Goal: Information Seeking & Learning: Learn about a topic

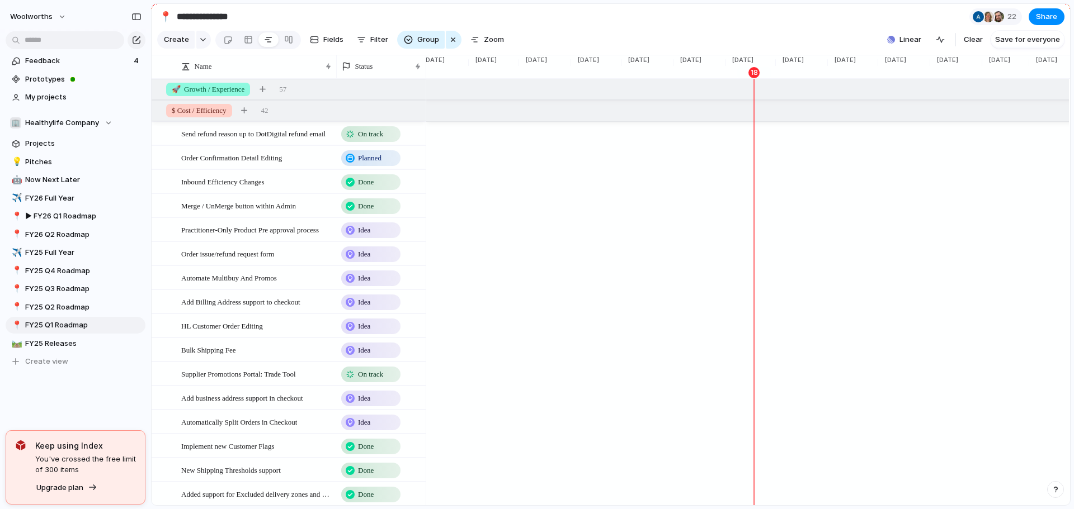
scroll to position [0, 1539]
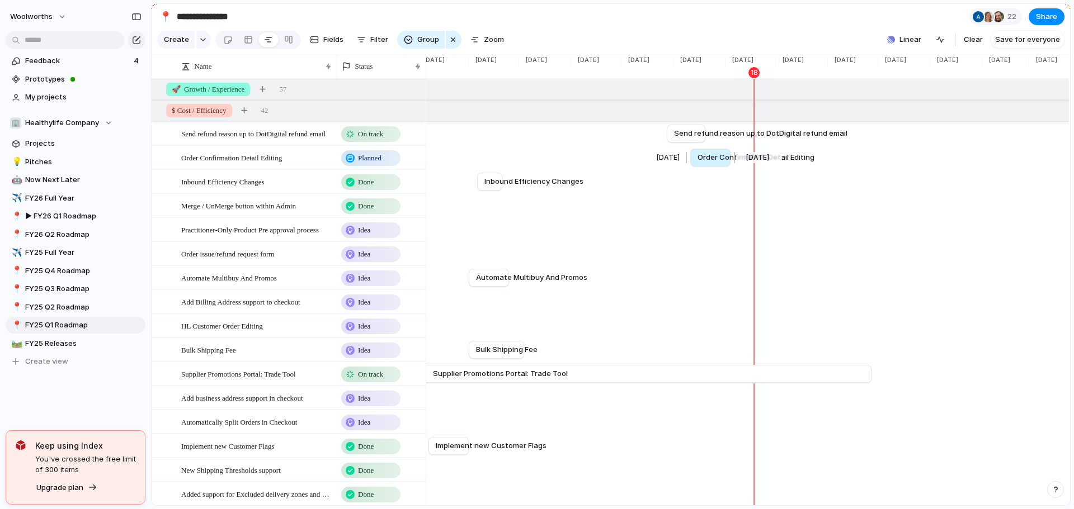
click at [708, 163] on span "Order Confirmation Detail Editing" at bounding box center [755, 157] width 117 height 11
click at [712, 163] on span "Order Confirmation Detail Editing" at bounding box center [755, 157] width 117 height 11
click at [718, 161] on span "Order Confirmation Detail Editing" at bounding box center [755, 157] width 117 height 11
click at [230, 164] on span "Order Confirmation Detail Editing" at bounding box center [231, 157] width 101 height 13
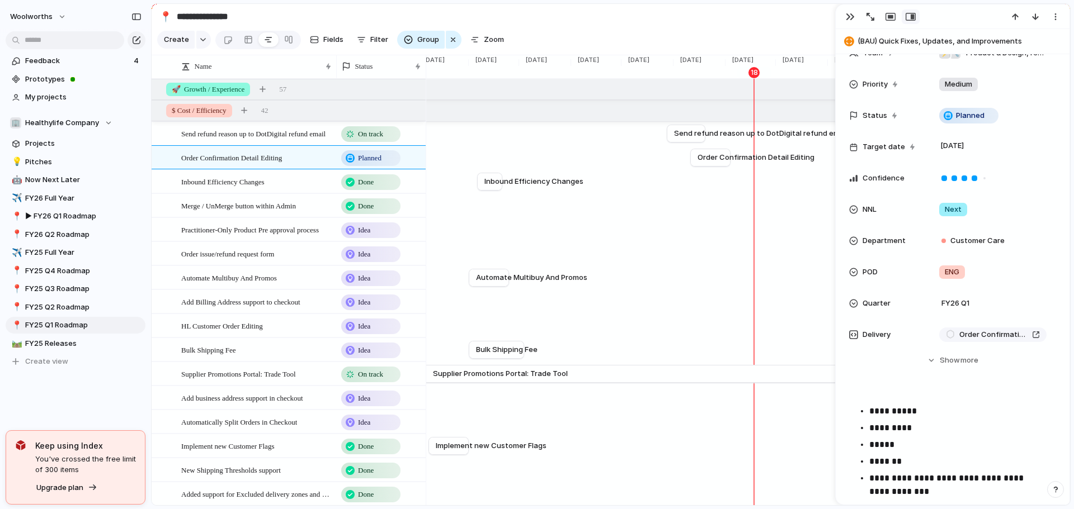
scroll to position [224, 0]
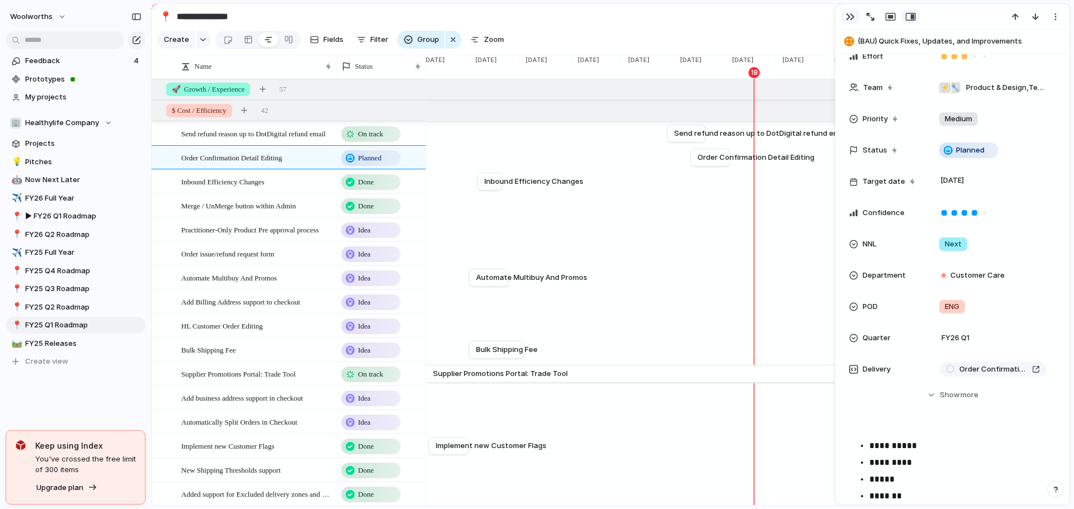
click at [850, 16] on div "button" at bounding box center [849, 16] width 9 height 9
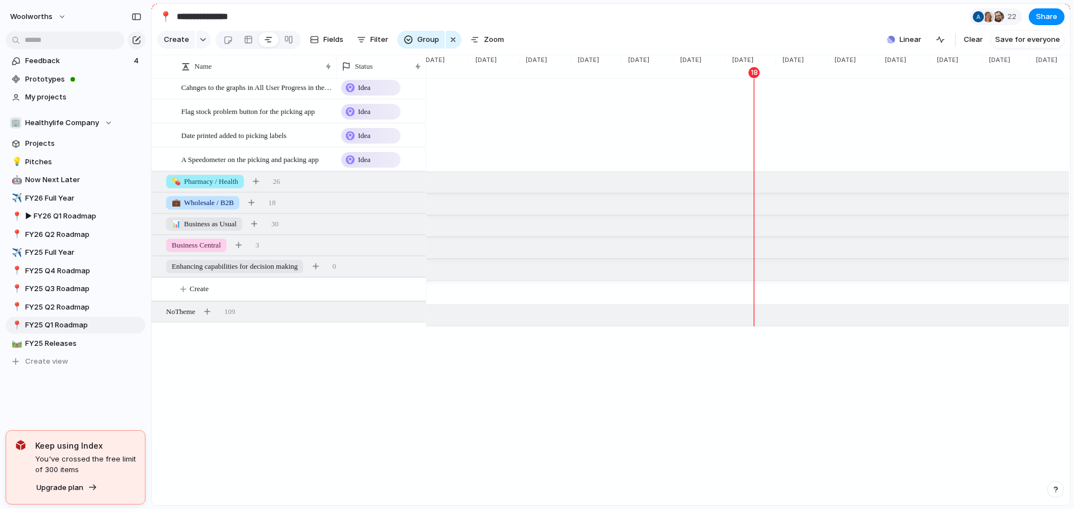
scroll to position [783, 0]
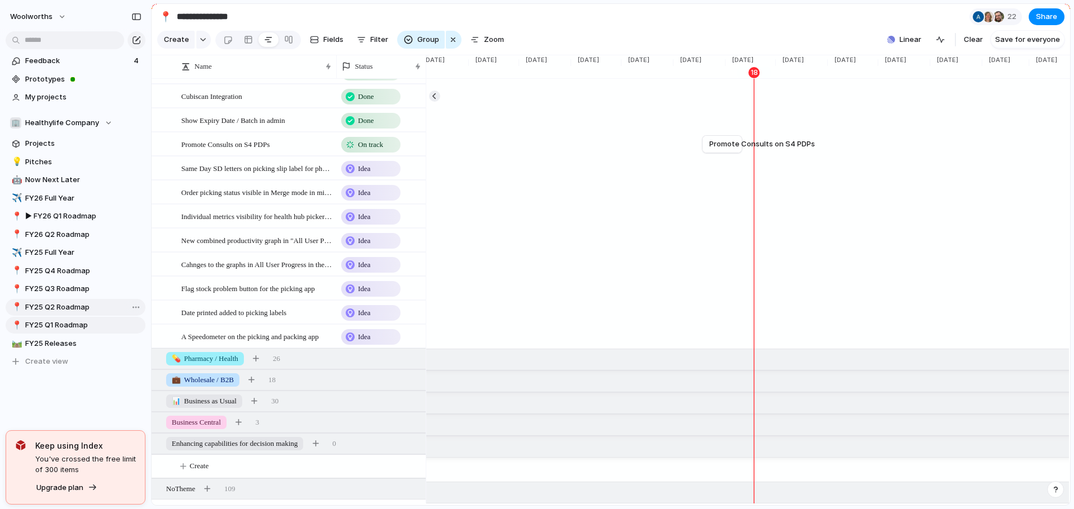
click at [69, 309] on span "FY25 Q2 Roadmap" at bounding box center [83, 307] width 116 height 11
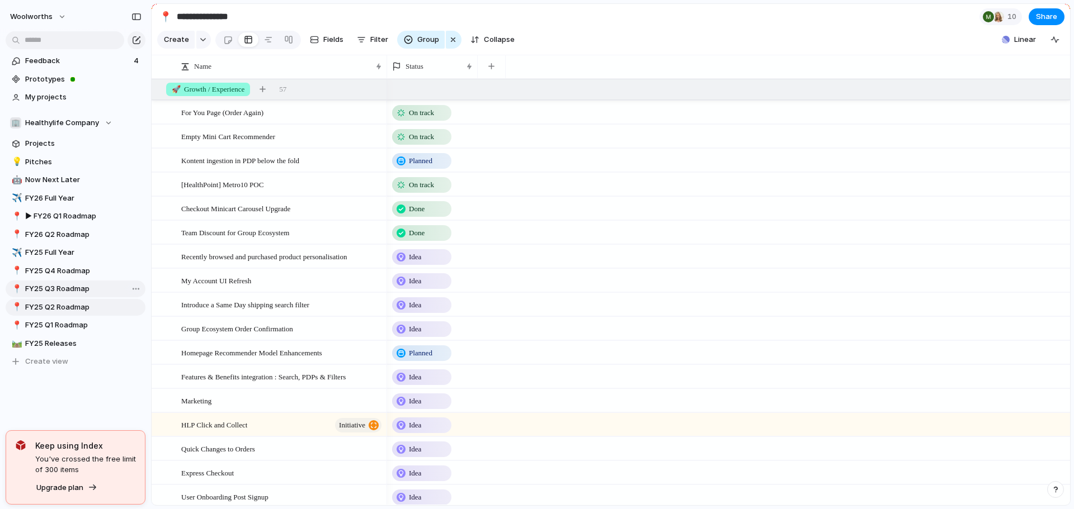
click at [79, 283] on span "FY25 Q3 Roadmap" at bounding box center [83, 288] width 116 height 11
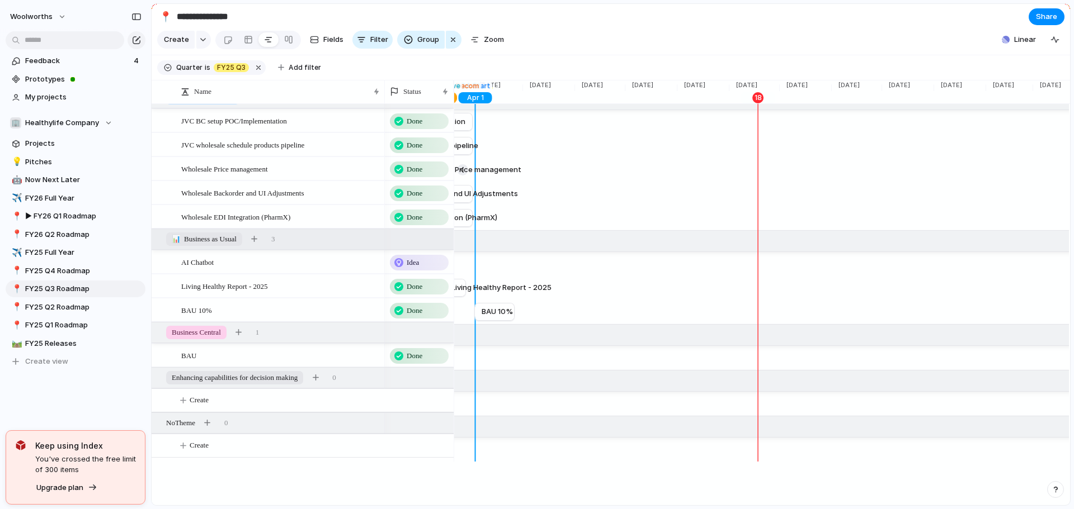
scroll to position [504, 0]
click at [46, 272] on span "FY25 Q4 Roadmap" at bounding box center [83, 271] width 116 height 11
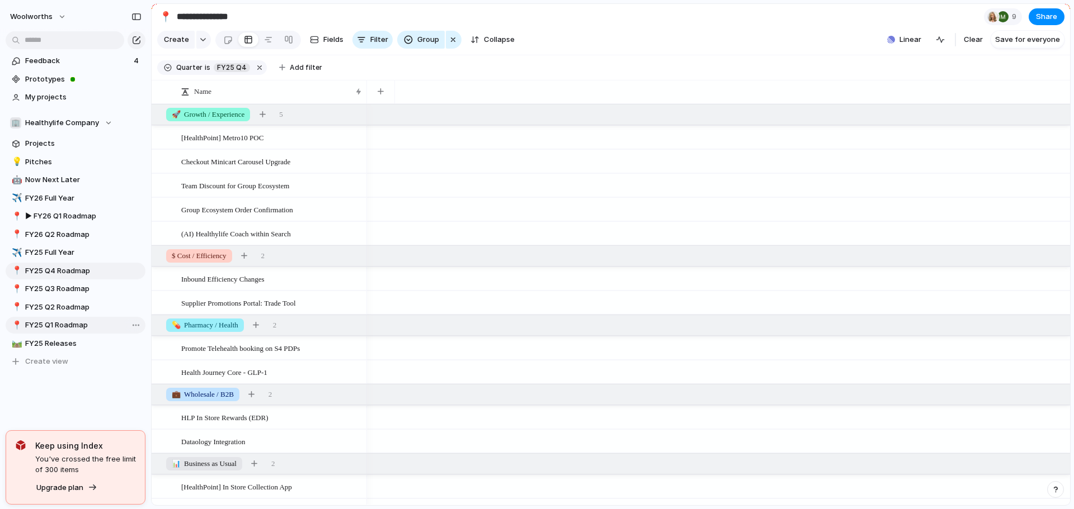
click at [57, 324] on span "FY25 Q1 Roadmap" at bounding box center [83, 325] width 116 height 11
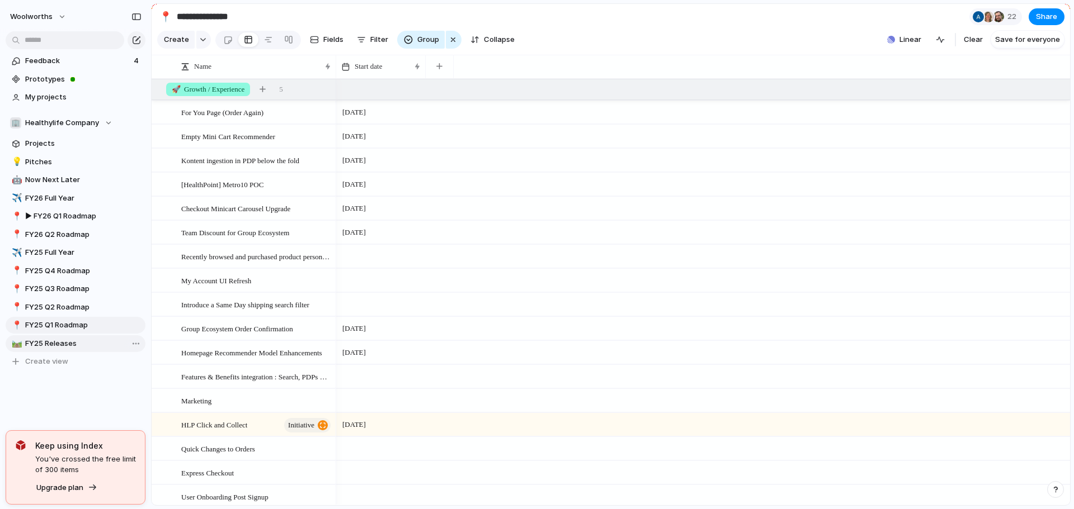
click at [54, 341] on span "FY25 Releases" at bounding box center [83, 343] width 116 height 11
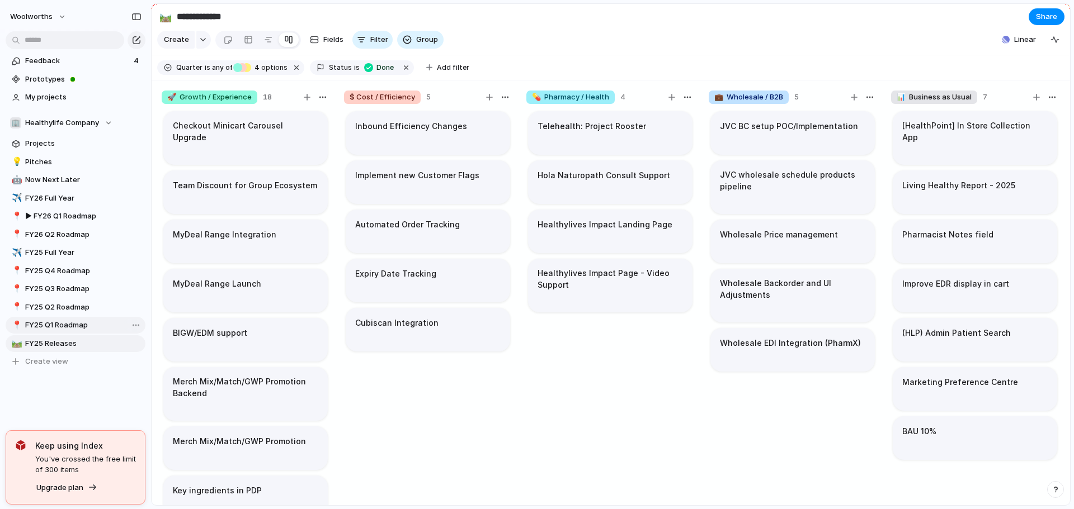
click at [49, 323] on span "FY25 Q1 Roadmap" at bounding box center [83, 325] width 116 height 11
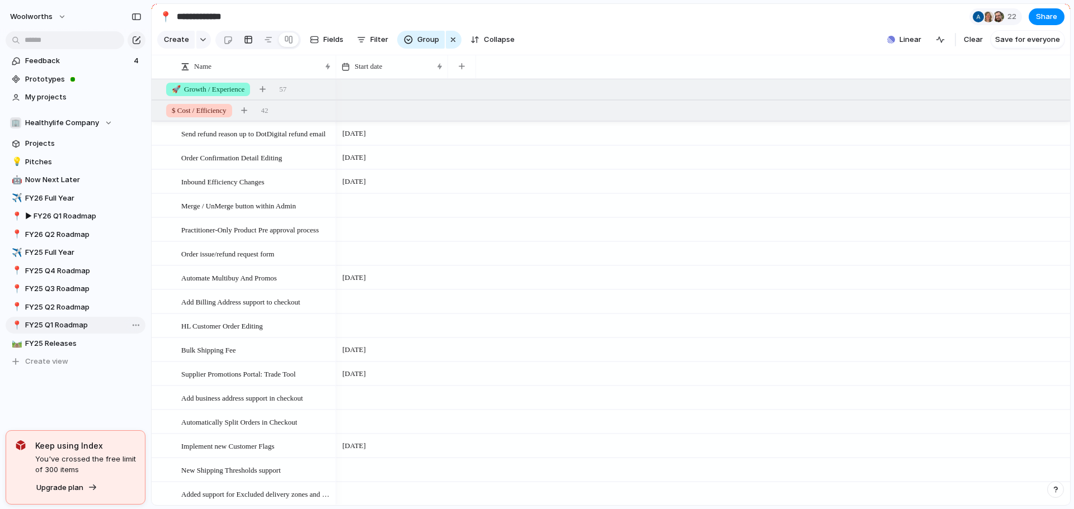
type input "**********"
click at [101, 122] on div "🏢 Healthylife Company" at bounding box center [61, 122] width 102 height 11
click at [80, 188] on span "Insights & Analytics" at bounding box center [69, 187] width 69 height 11
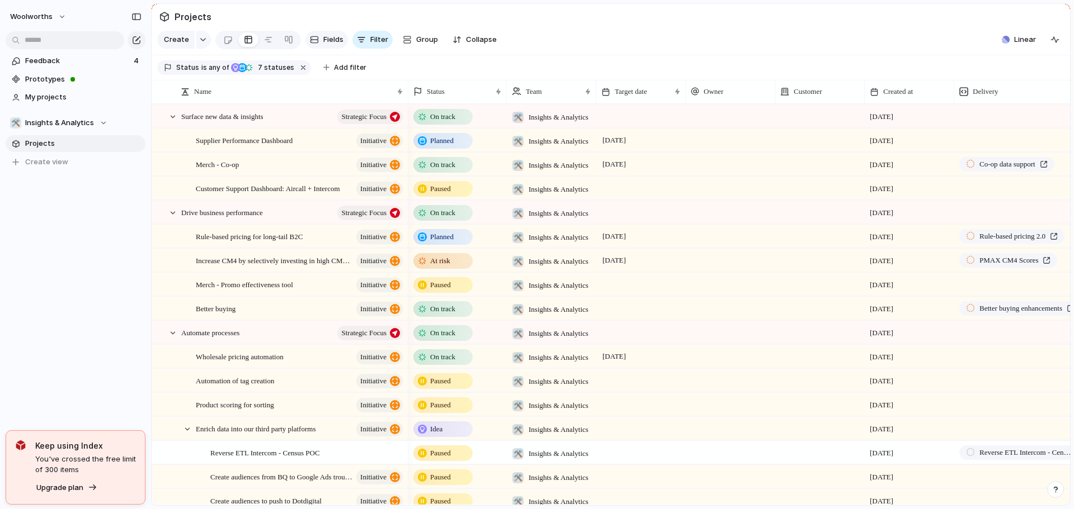
click at [332, 39] on span "Fields" at bounding box center [333, 39] width 20 height 11
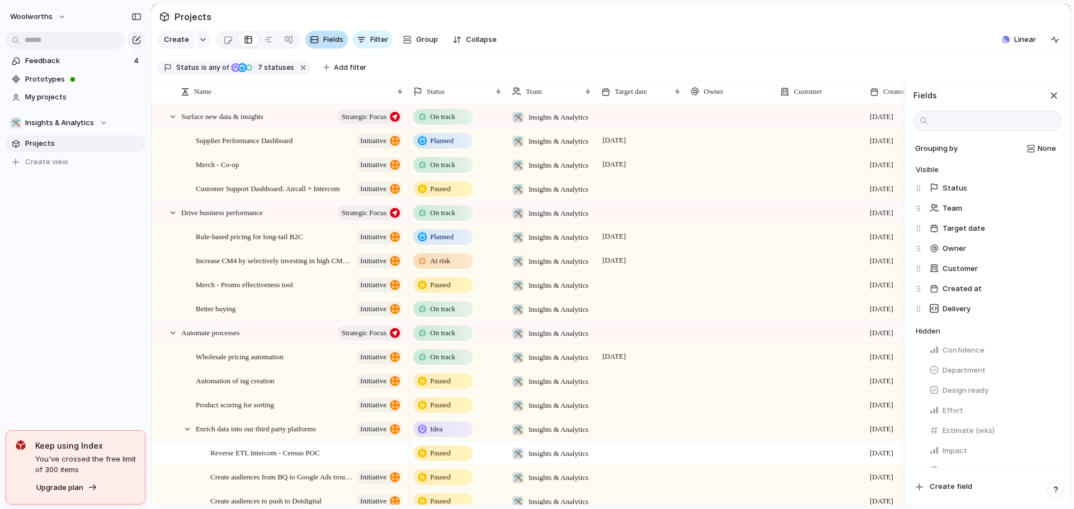
click at [333, 44] on span "Fields" at bounding box center [333, 39] width 20 height 11
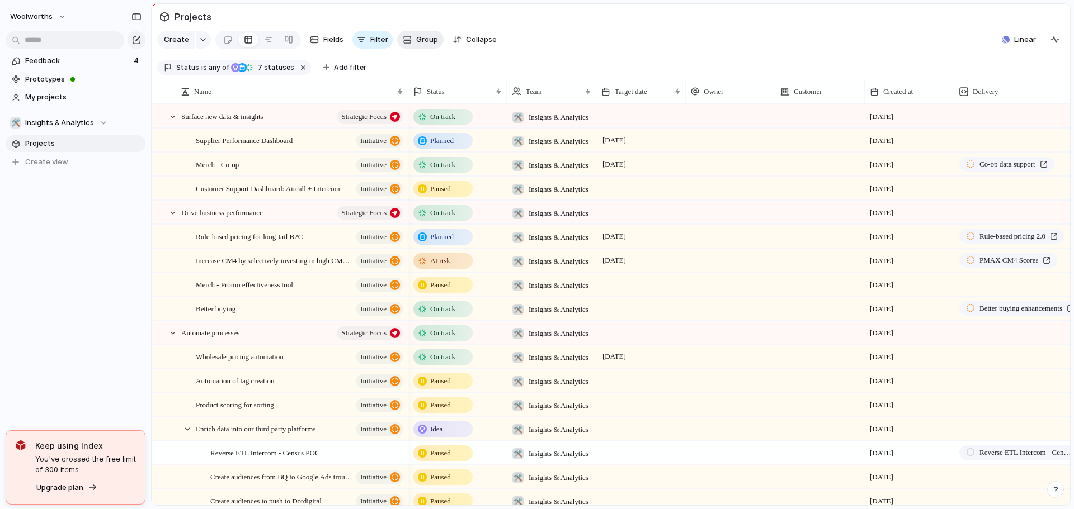
click at [412, 45] on button "Group" at bounding box center [420, 40] width 46 height 18
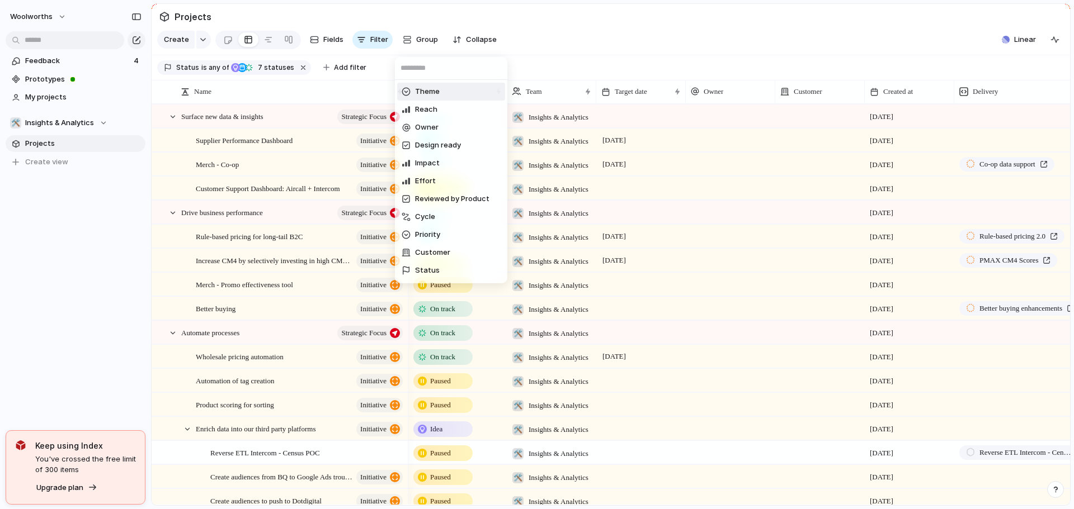
click at [413, 45] on div "Theme Reach Owner Design ready Impact Effort Reviewed by Product Cycle Priority…" at bounding box center [537, 254] width 1074 height 509
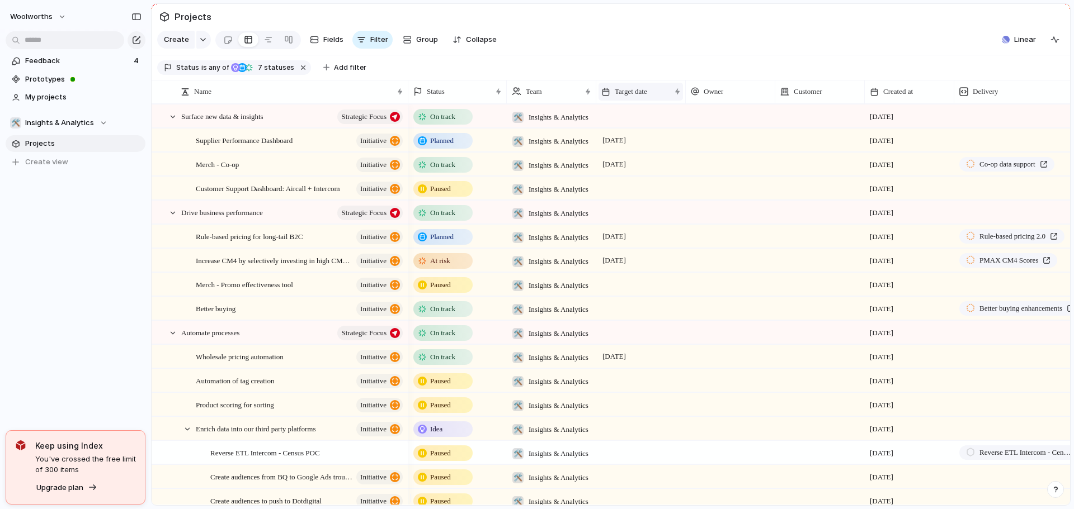
click at [628, 97] on span "Target date" at bounding box center [631, 91] width 32 height 11
drag, startPoint x: 651, startPoint y: 163, endPoint x: 655, endPoint y: 184, distance: 21.5
click at [655, 184] on ul "Modify Hide Sort ascending Sort descending" at bounding box center [641, 152] width 87 height 77
click at [652, 182] on span "Sort descending" at bounding box center [649, 178] width 59 height 11
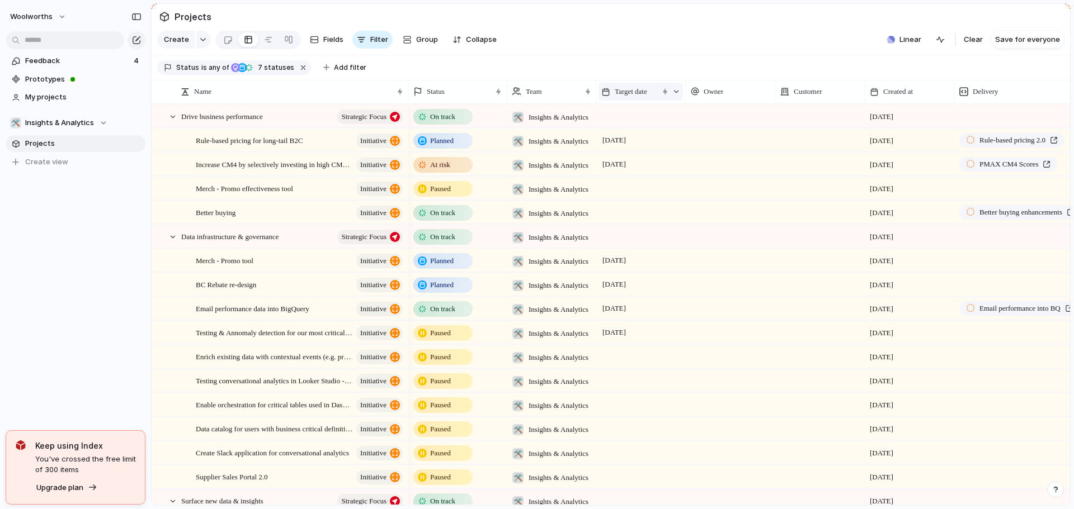
click at [630, 97] on span "Target date" at bounding box center [631, 91] width 32 height 11
click at [617, 51] on div "Modify Hide Sort ascending Clear sort" at bounding box center [537, 254] width 1074 height 509
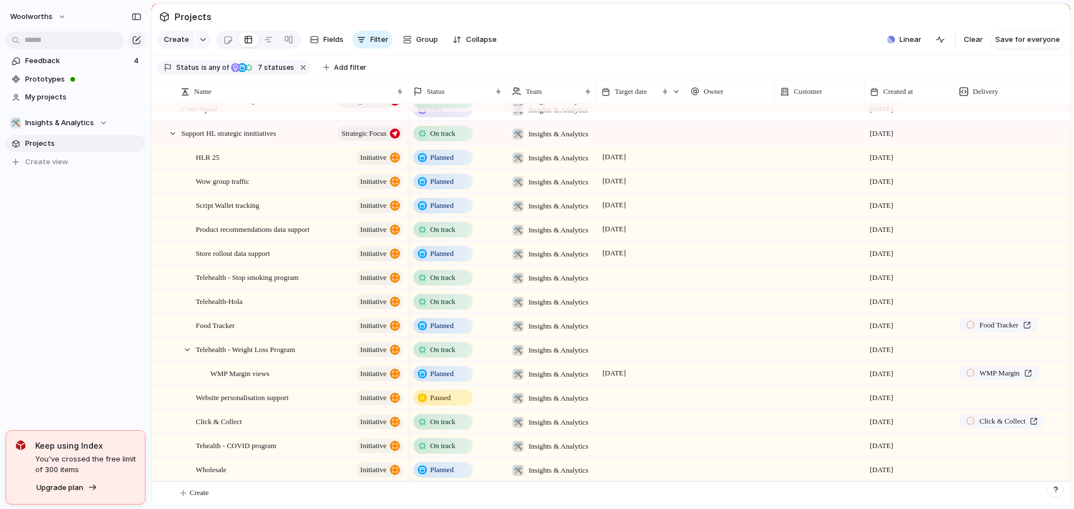
scroll to position [298, 0]
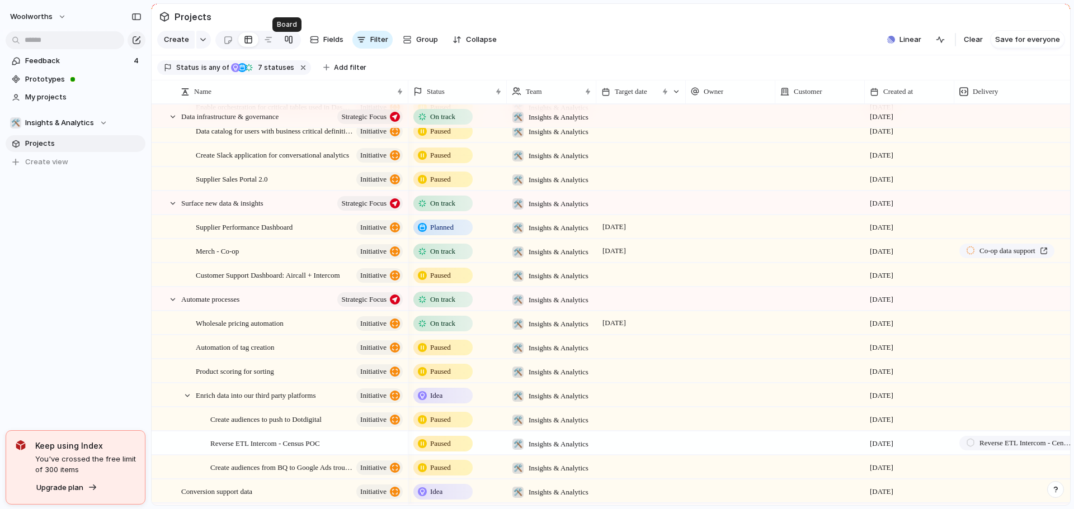
click at [289, 42] on div at bounding box center [288, 40] width 9 height 18
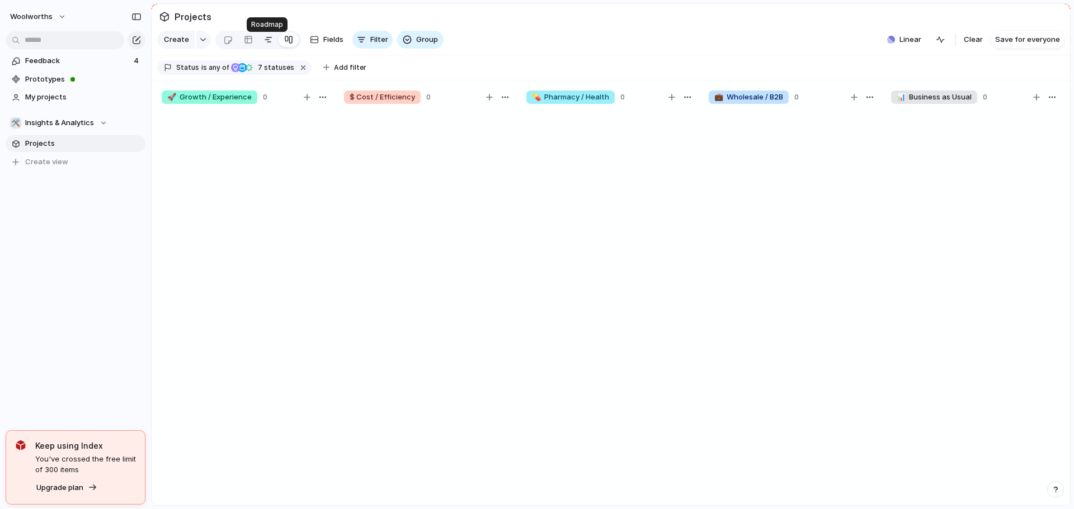
click at [265, 43] on div at bounding box center [268, 40] width 9 height 18
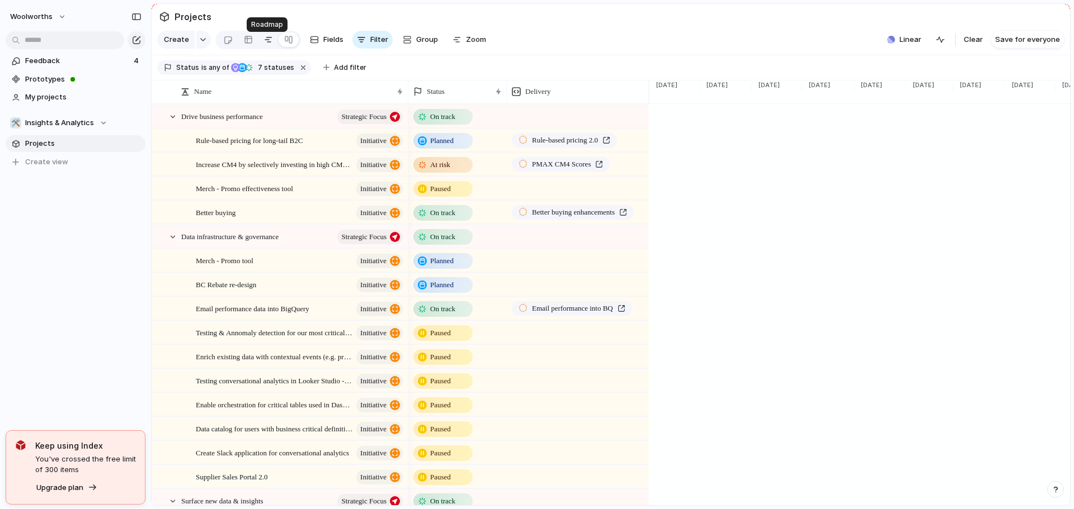
scroll to position [0, 1661]
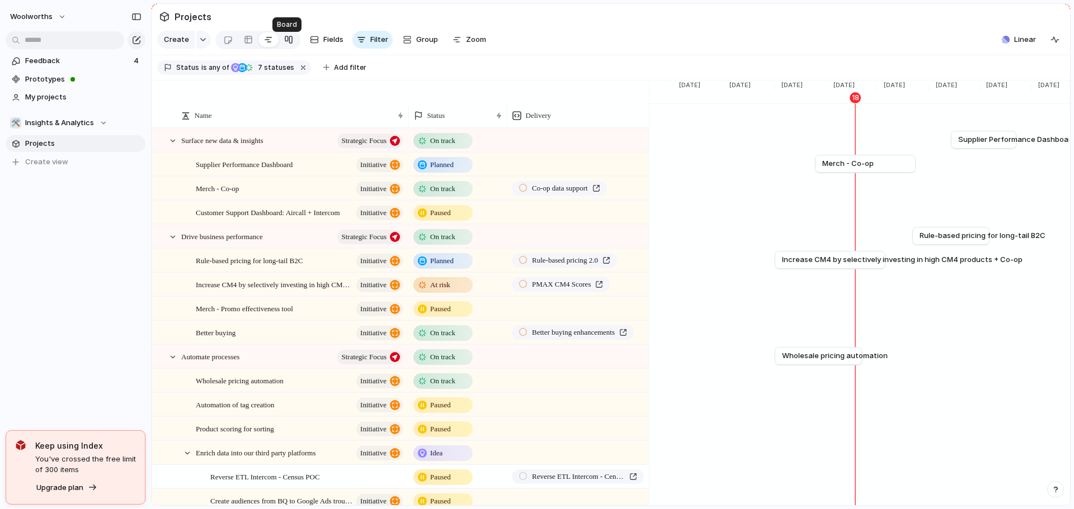
click at [280, 37] on link at bounding box center [288, 40] width 20 height 18
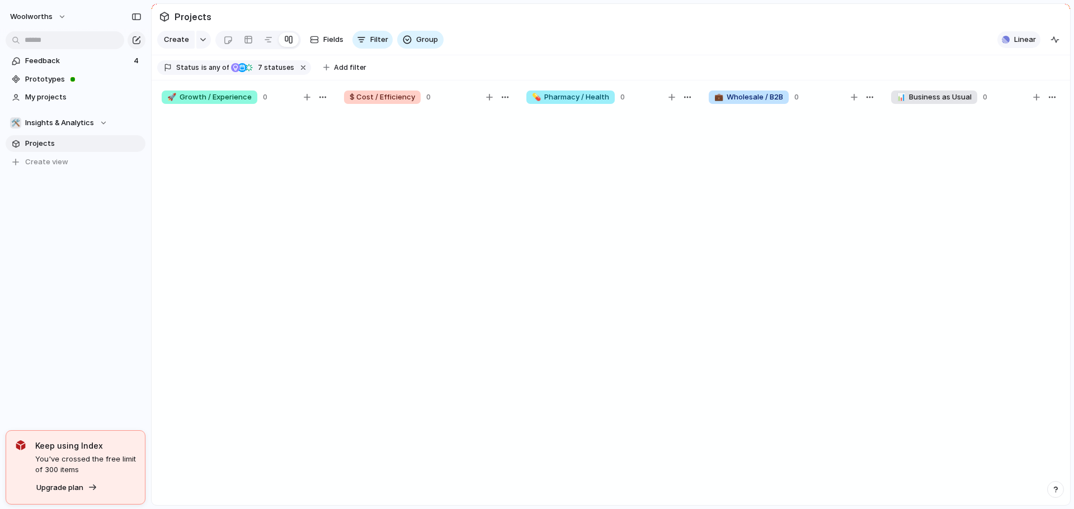
click at [1023, 45] on span "Linear" at bounding box center [1025, 39] width 22 height 11
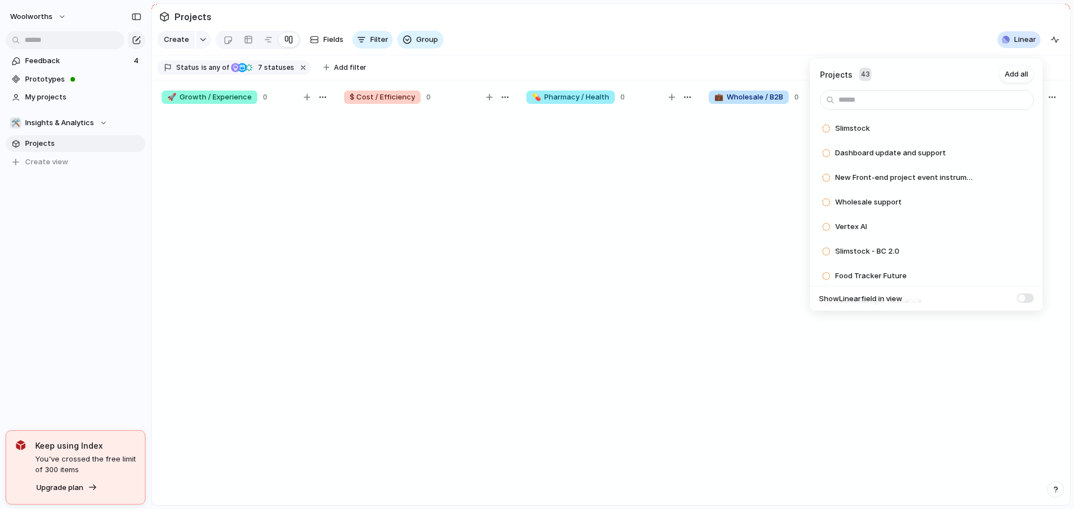
click at [966, 36] on div "Projects 43 Add all Slimstock Add Dashboard update and support Add New Front-en…" at bounding box center [537, 254] width 1074 height 509
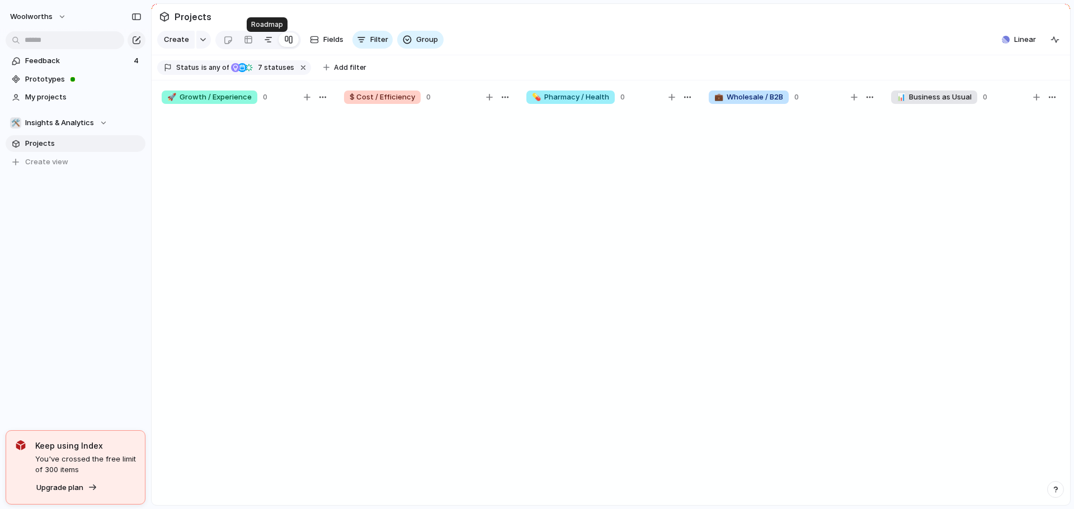
click at [267, 44] on div at bounding box center [268, 40] width 9 height 18
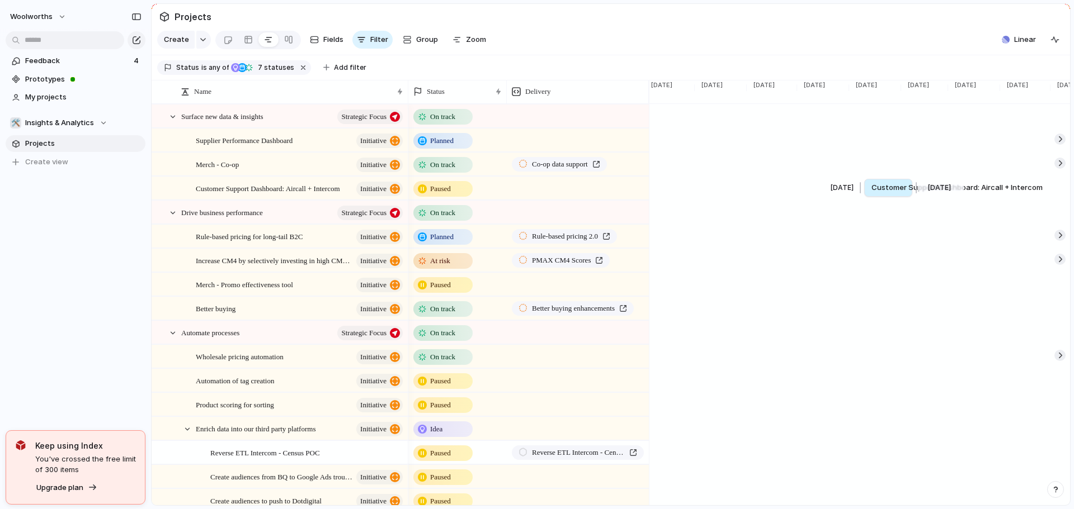
drag, startPoint x: 863, startPoint y: 204, endPoint x: 887, endPoint y: 197, distance: 25.0
click at [896, 207] on li "Remove dates" at bounding box center [923, 214] width 72 height 18
click at [1054, 145] on div at bounding box center [1059, 139] width 11 height 11
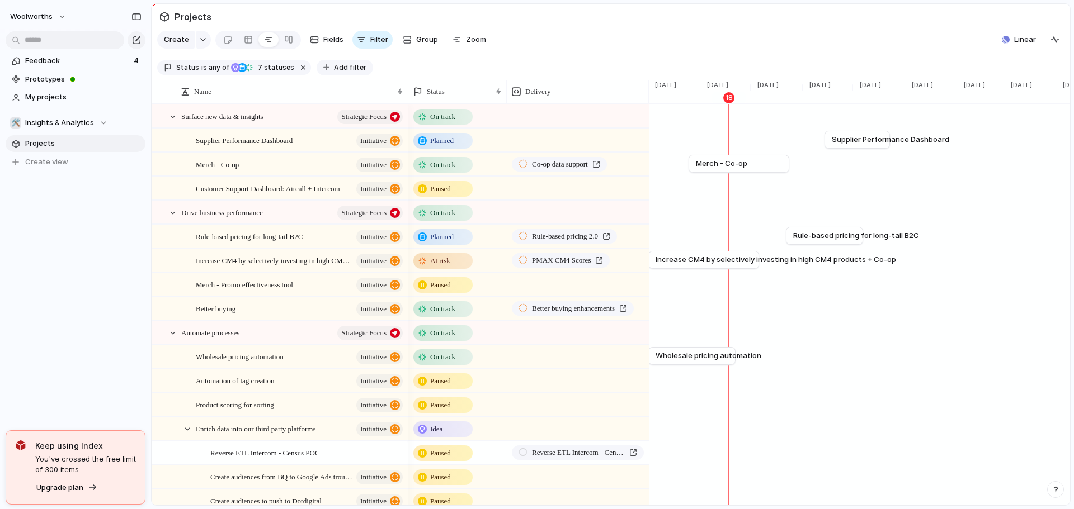
click at [351, 73] on span "Add filter" at bounding box center [350, 68] width 32 height 10
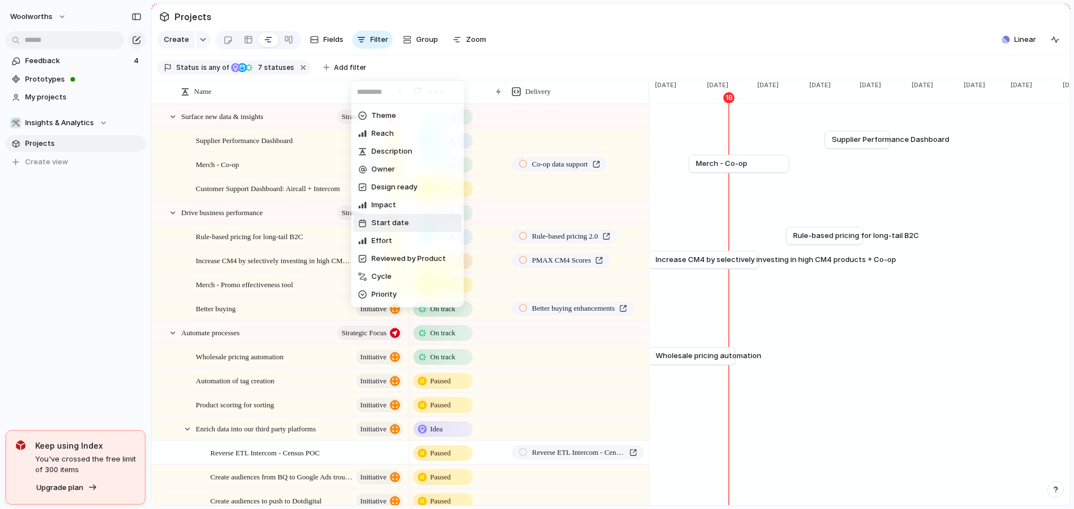
click at [400, 225] on span "Start date" at bounding box center [389, 223] width 37 height 11
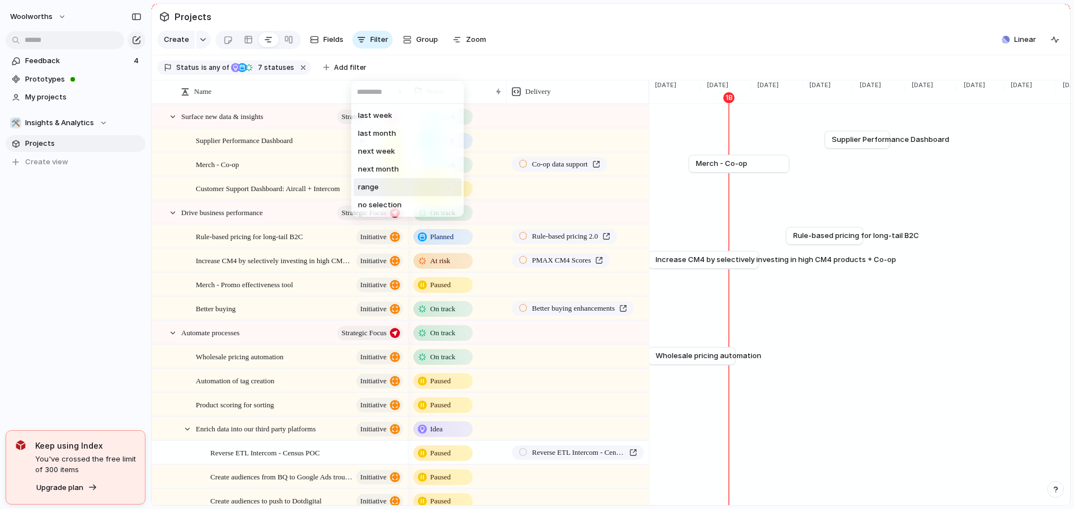
click at [390, 190] on li "range" at bounding box center [407, 187] width 108 height 18
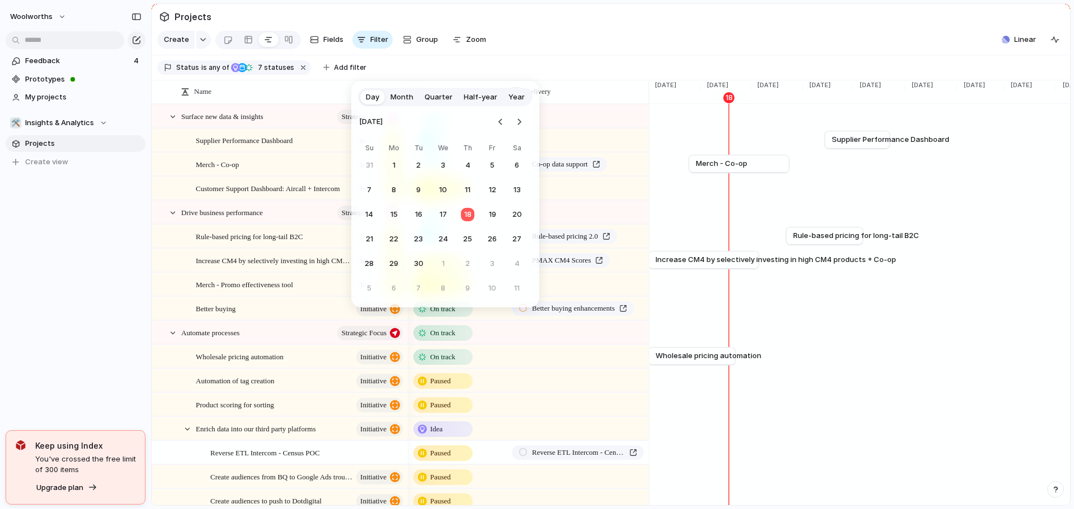
click at [437, 99] on span "Quarter" at bounding box center [438, 97] width 28 height 11
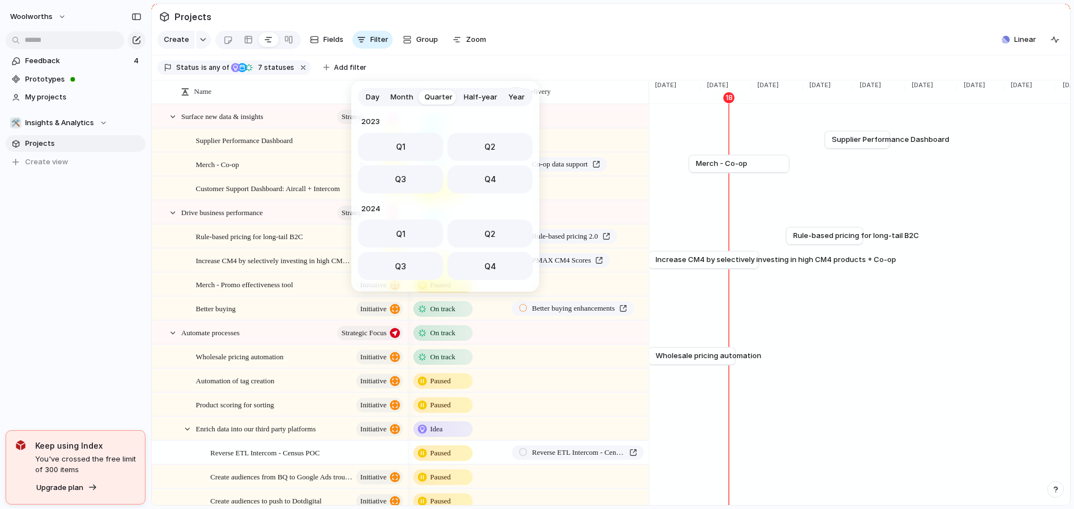
scroll to position [177, 0]
click at [421, 136] on button "Q1" at bounding box center [400, 144] width 85 height 28
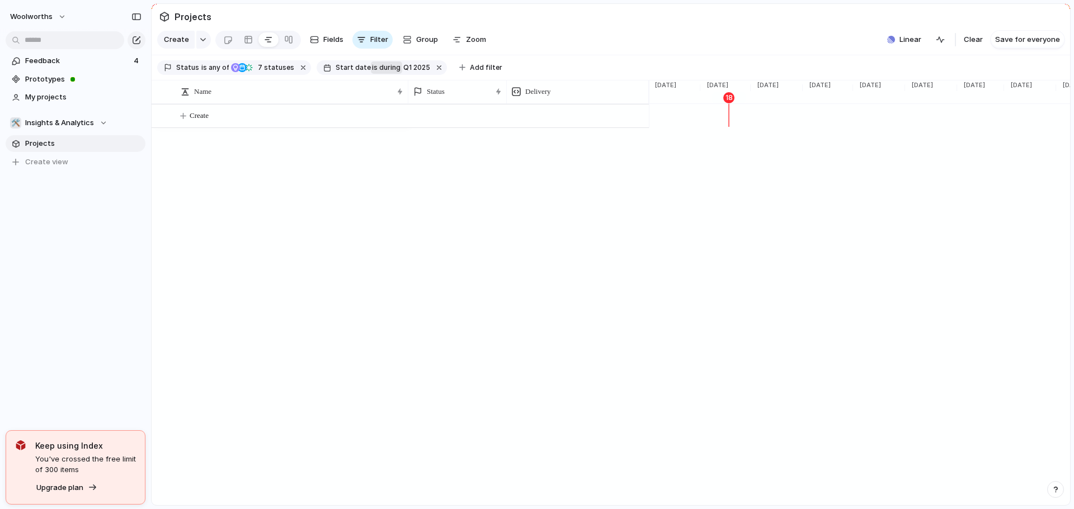
click at [379, 70] on span "during" at bounding box center [388, 68] width 23 height 10
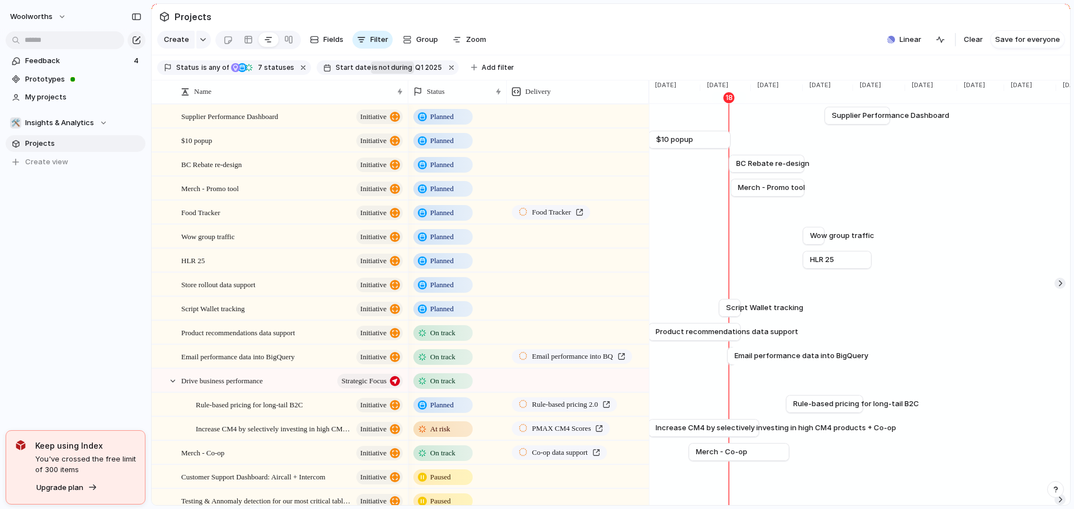
click at [379, 73] on span "not" at bounding box center [383, 68] width 12 height 10
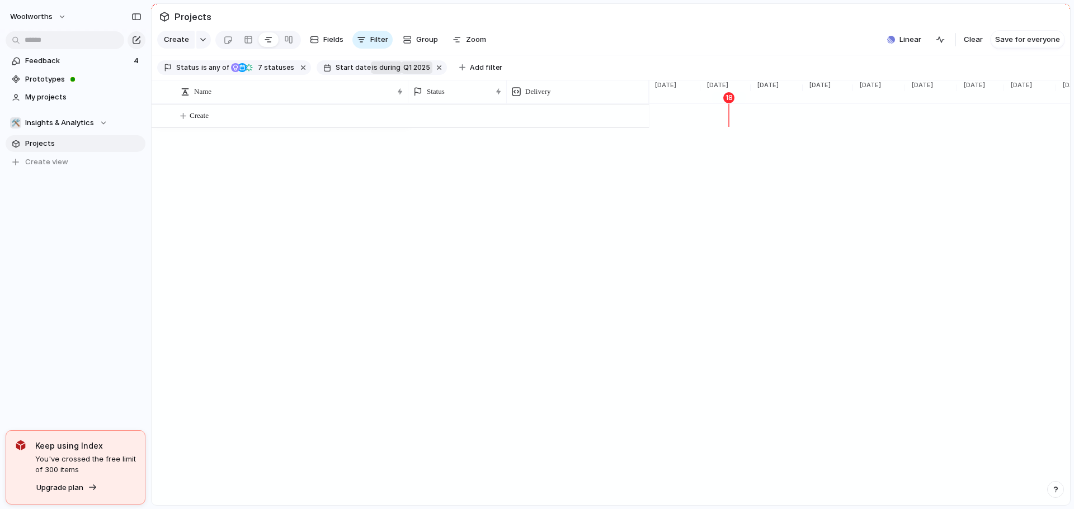
click at [404, 73] on span "Q1 2025" at bounding box center [416, 68] width 27 height 10
click at [439, 183] on li "range" at bounding box center [460, 187] width 108 height 18
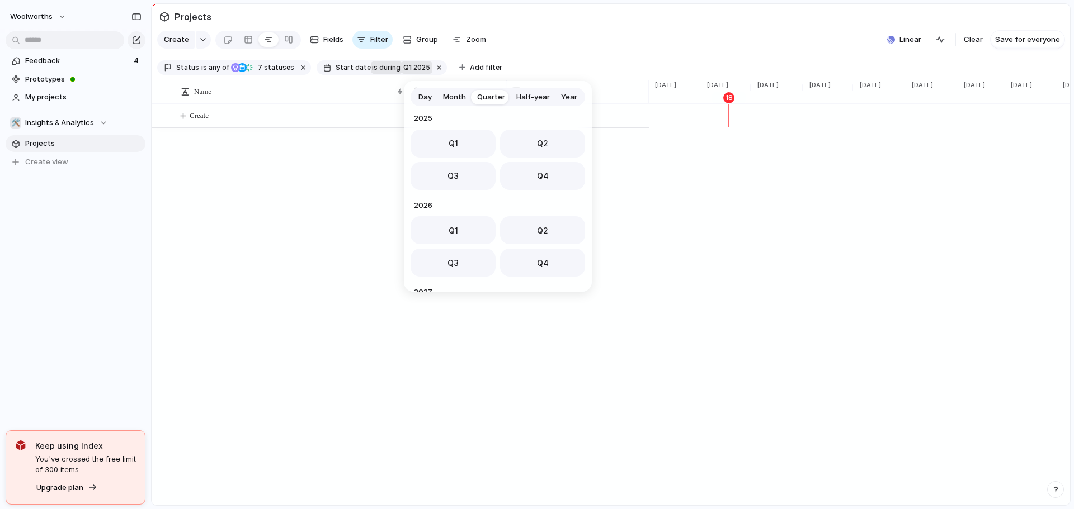
click at [561, 97] on span "Year" at bounding box center [569, 97] width 16 height 11
click at [530, 98] on span "Half-year" at bounding box center [533, 97] width 34 height 11
click at [470, 140] on button "H1" at bounding box center [452, 144] width 85 height 28
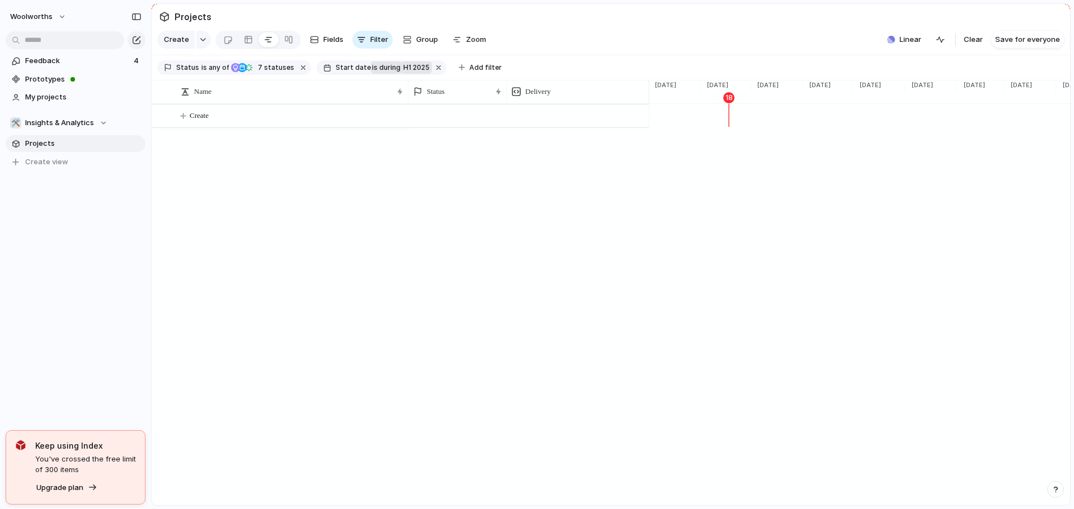
click at [389, 73] on span "during" at bounding box center [388, 68] width 23 height 10
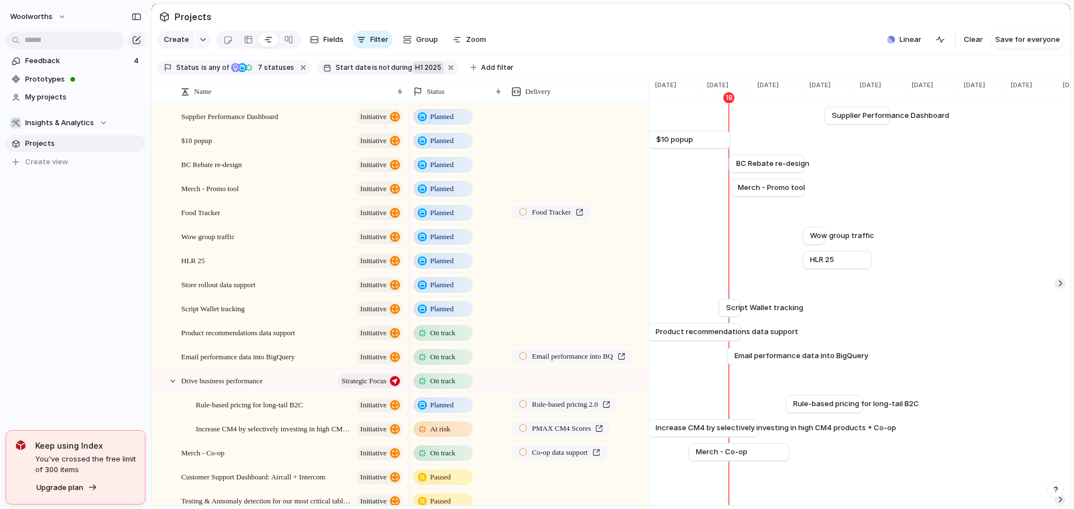
click at [421, 73] on span "H1 2025" at bounding box center [428, 68] width 26 height 10
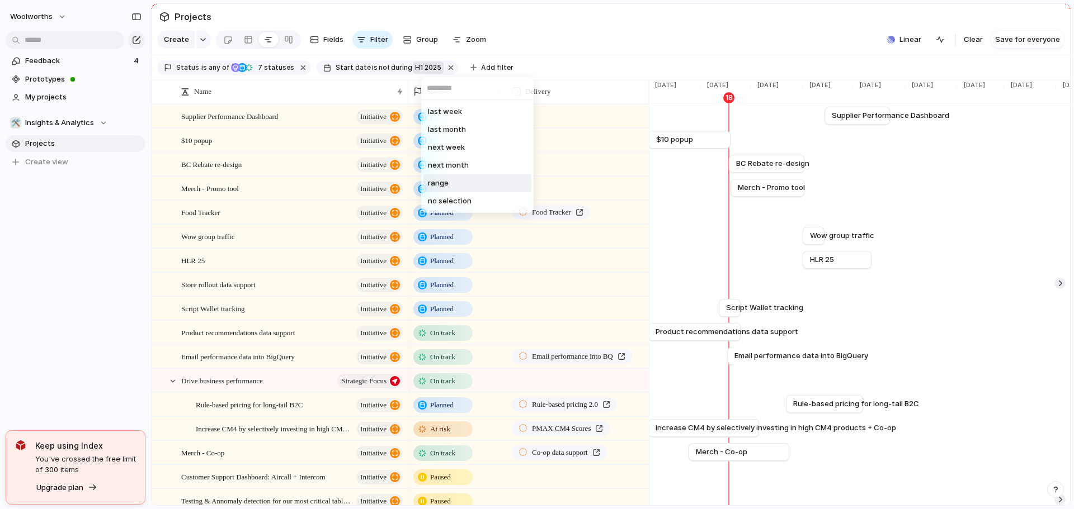
click at [457, 182] on li "range" at bounding box center [477, 183] width 108 height 18
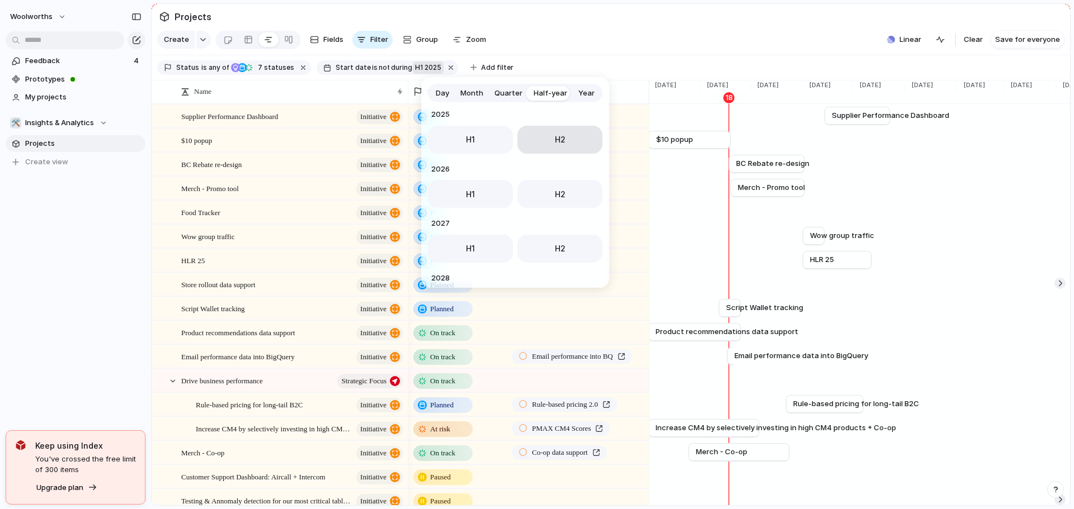
click at [555, 144] on span "H2" at bounding box center [560, 140] width 11 height 12
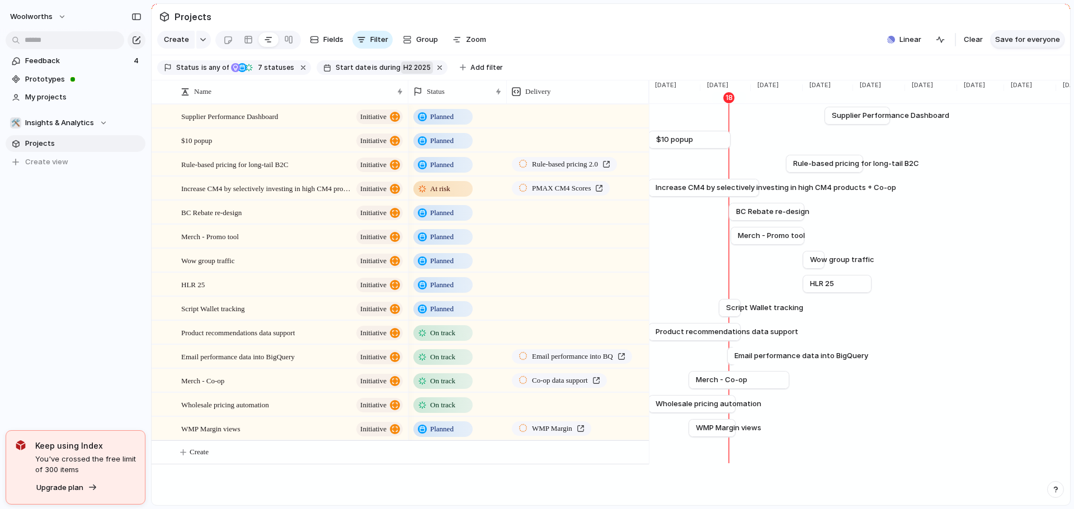
click at [1035, 45] on span "Save for everyone" at bounding box center [1027, 39] width 65 height 11
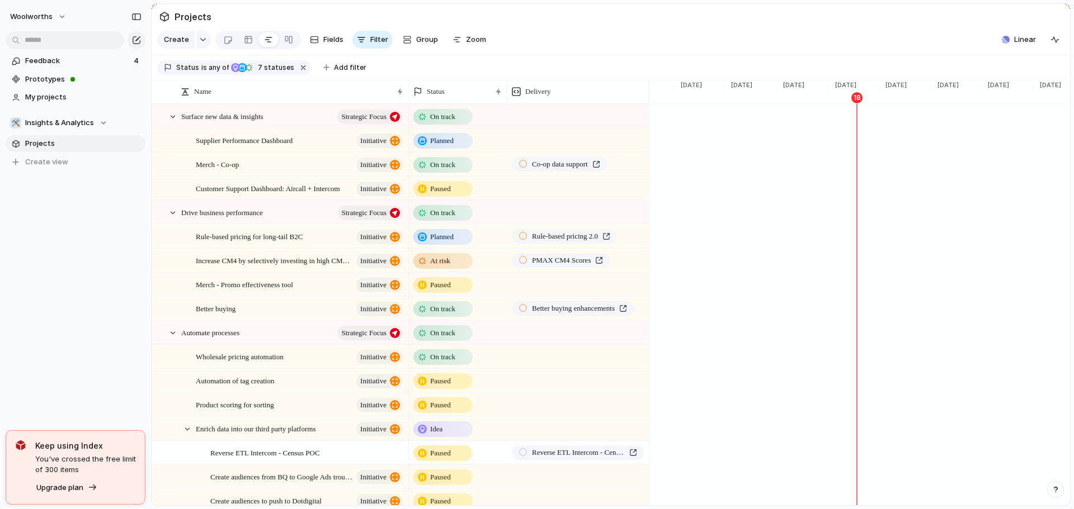
scroll to position [0, 1660]
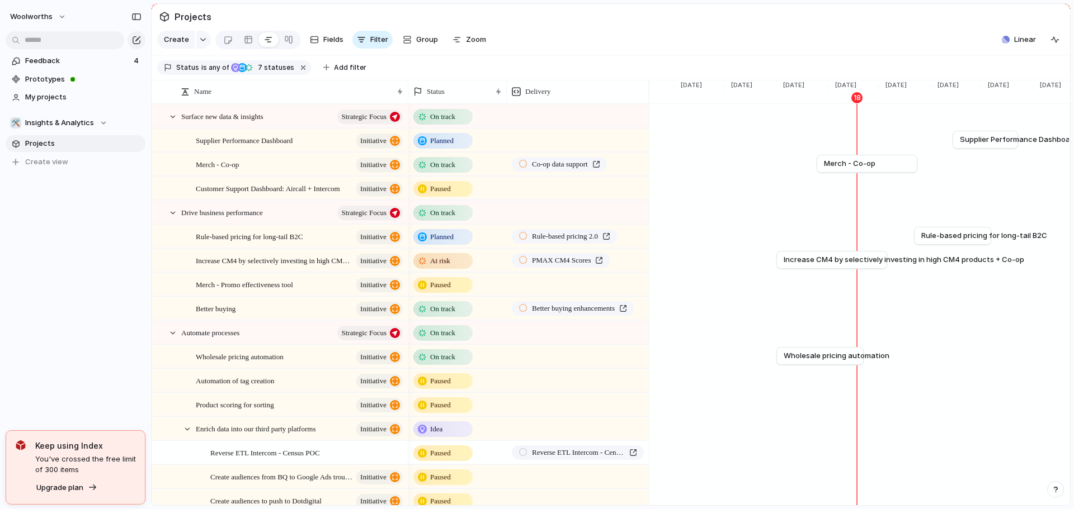
click at [398, 73] on section "Status is any of Idea Planned On track At risk Off track Canceled Paused 7 stat…" at bounding box center [611, 67] width 918 height 25
click at [172, 122] on div at bounding box center [173, 117] width 10 height 10
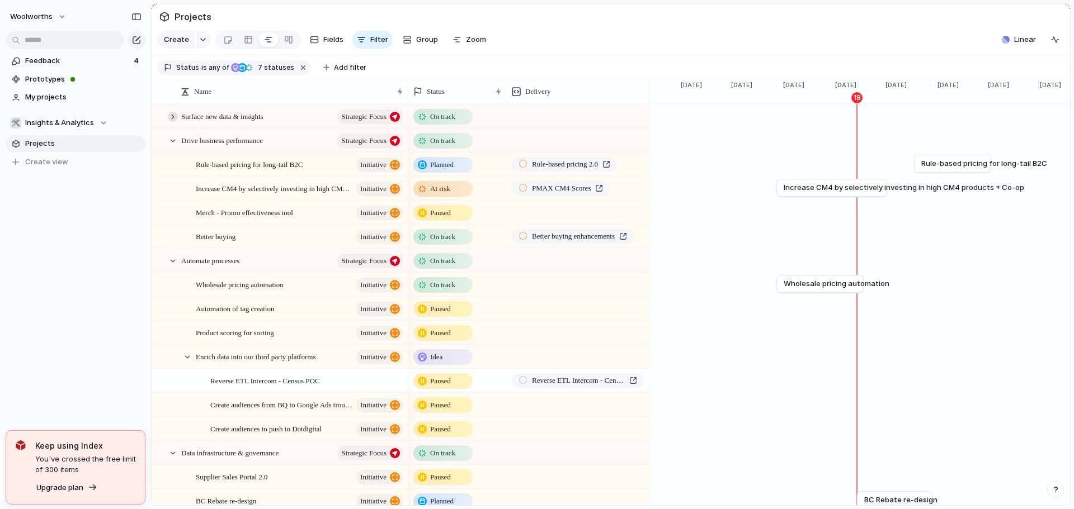
click at [172, 122] on div at bounding box center [173, 117] width 10 height 10
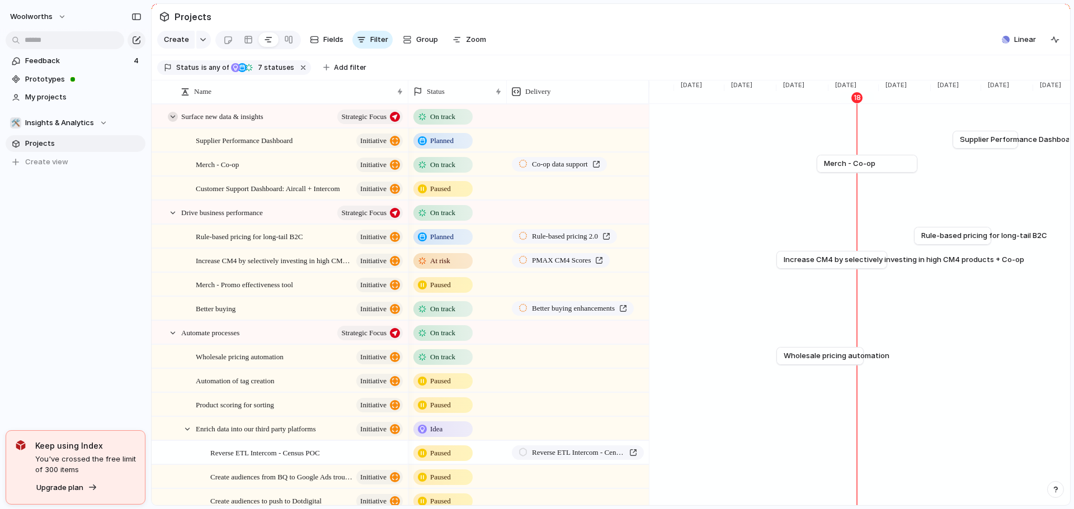
click at [172, 122] on div at bounding box center [173, 117] width 10 height 10
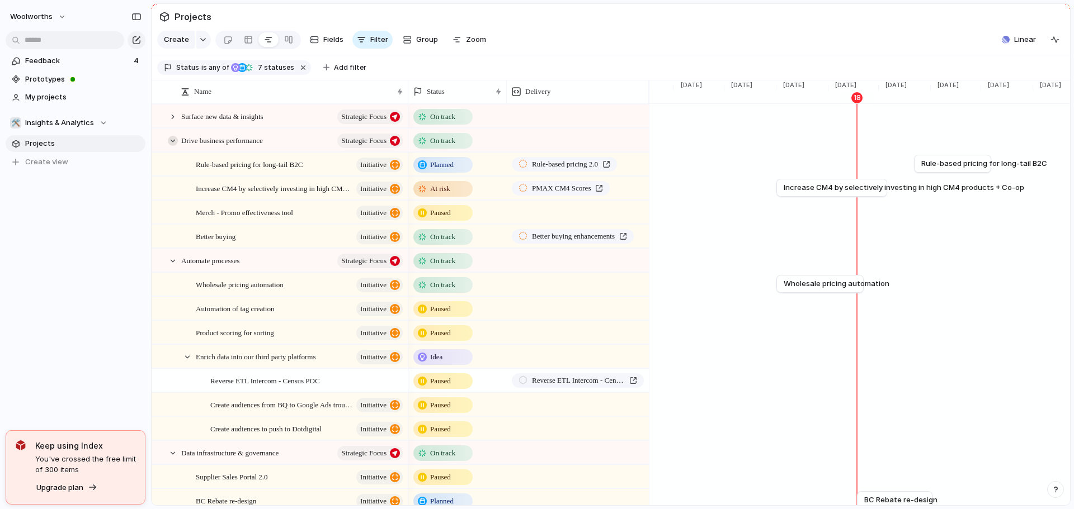
click at [173, 146] on div at bounding box center [173, 141] width 10 height 10
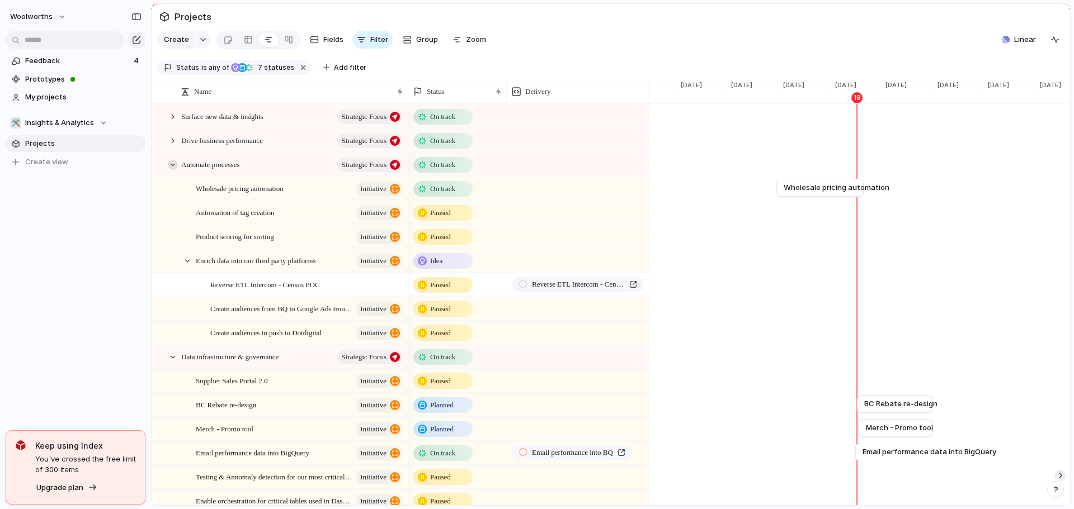
click at [172, 170] on div at bounding box center [173, 165] width 10 height 10
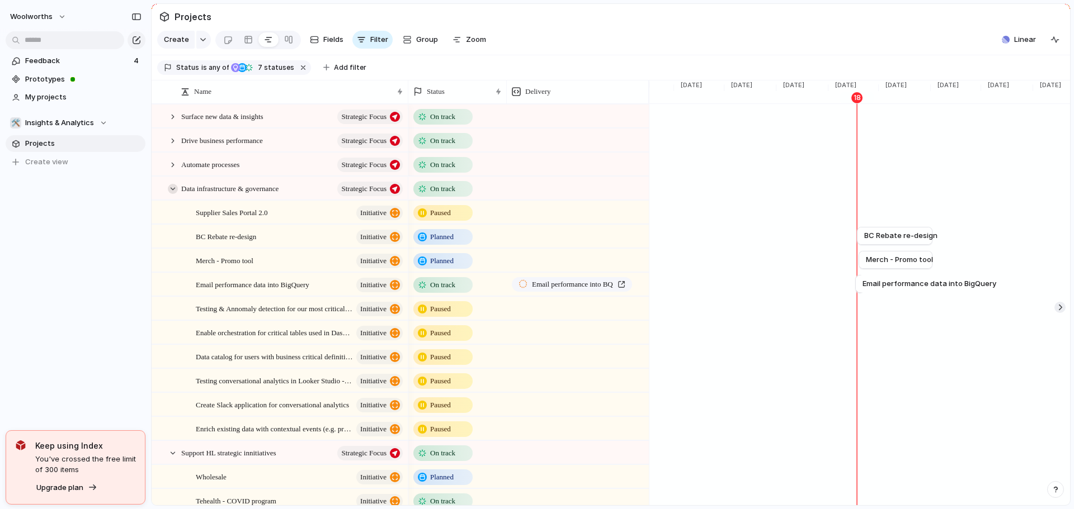
click at [172, 194] on div at bounding box center [173, 189] width 10 height 10
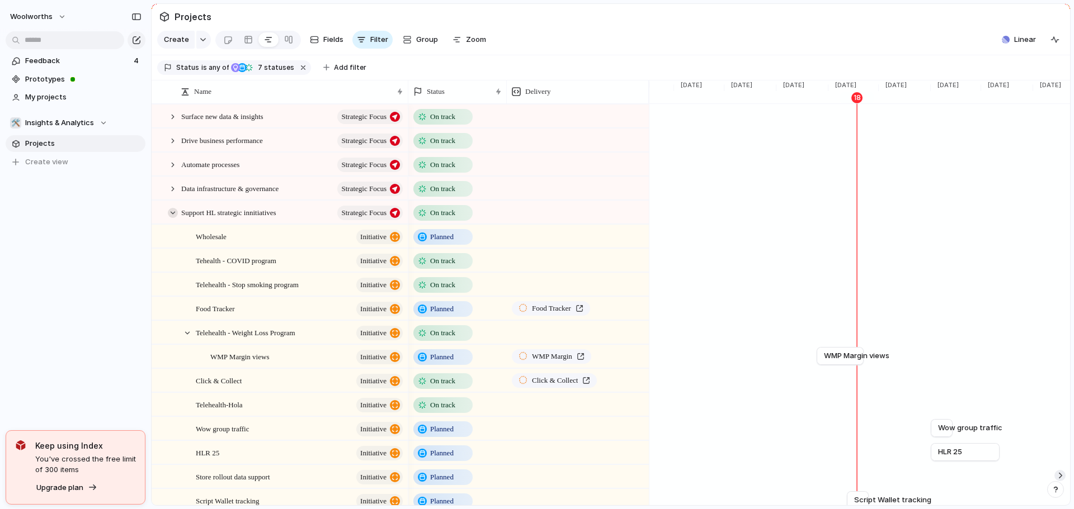
click at [173, 218] on div at bounding box center [173, 213] width 10 height 10
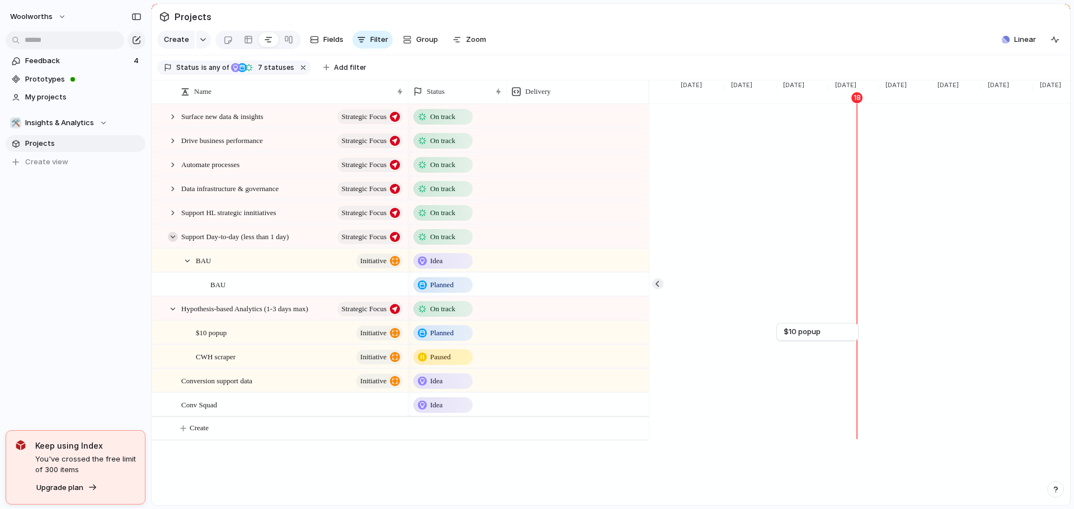
click at [174, 242] on div at bounding box center [173, 237] width 10 height 10
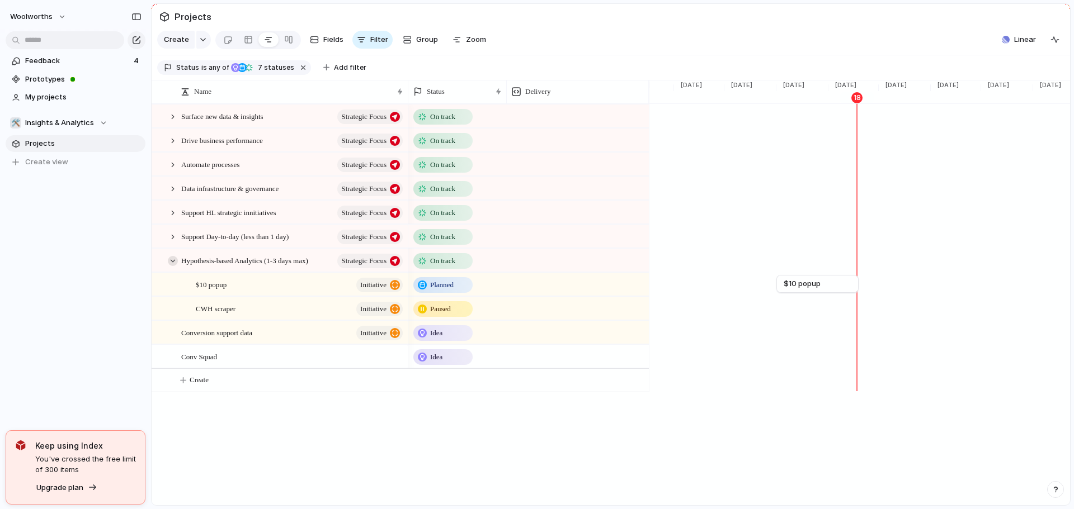
click at [171, 266] on div at bounding box center [173, 261] width 10 height 10
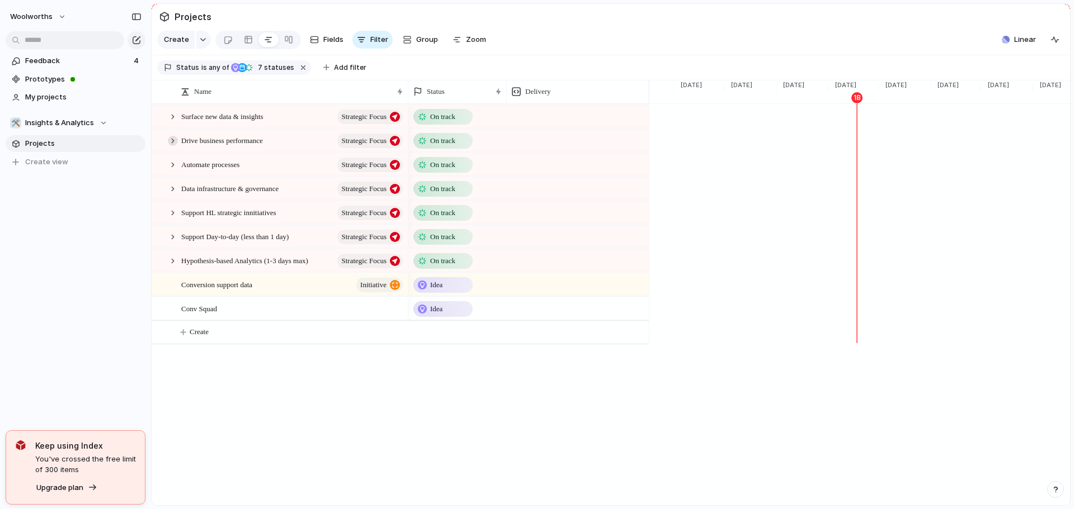
click at [174, 146] on div at bounding box center [173, 141] width 10 height 10
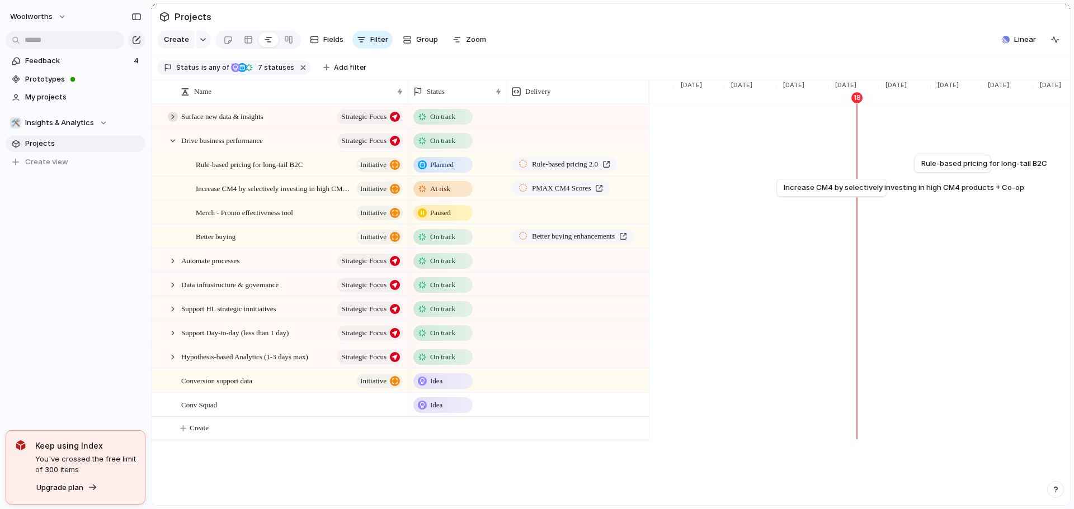
click at [173, 122] on div at bounding box center [173, 117] width 10 height 10
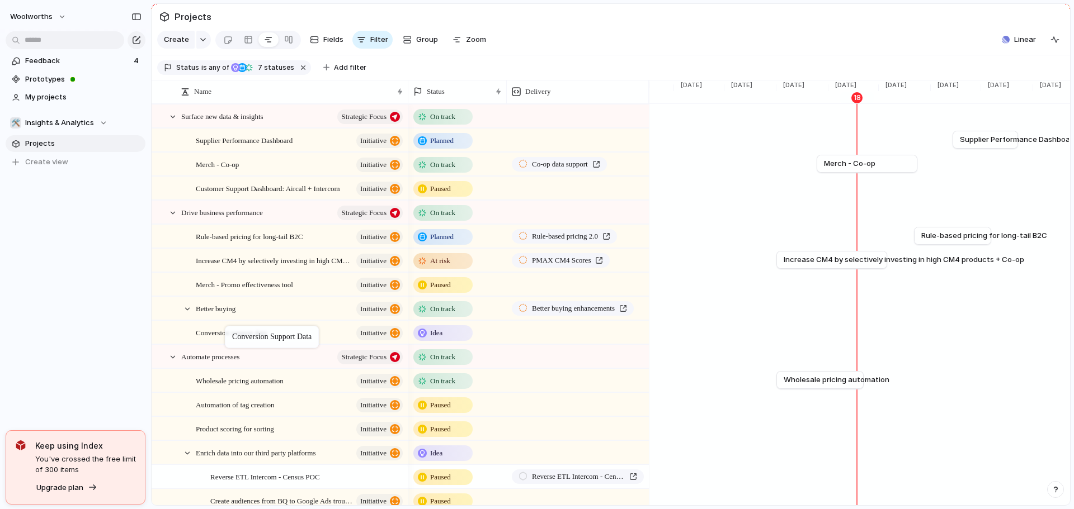
drag, startPoint x: 225, startPoint y: 462, endPoint x: 229, endPoint y: 329, distance: 133.1
click at [173, 122] on div at bounding box center [173, 117] width 10 height 10
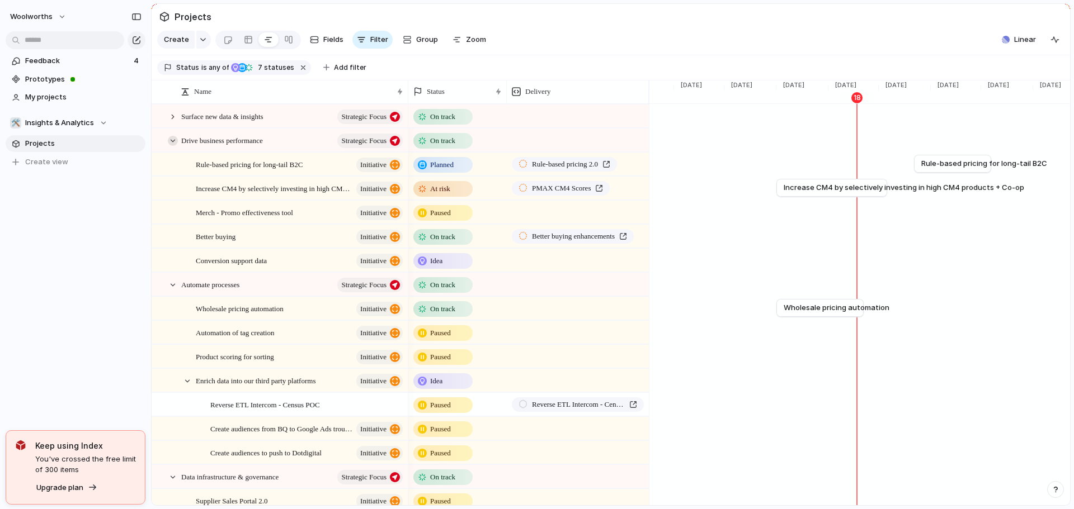
click at [169, 146] on div at bounding box center [173, 141] width 10 height 10
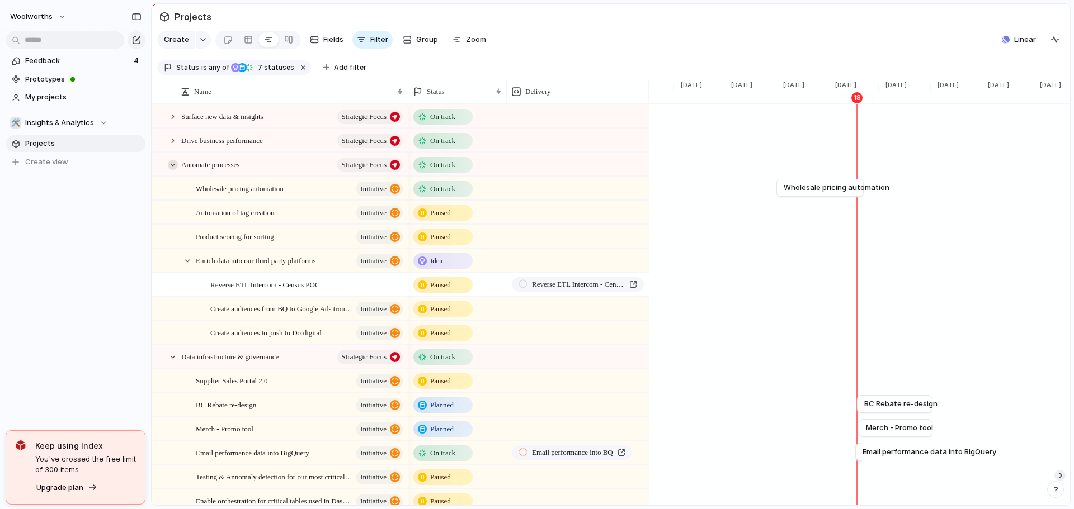
click at [172, 170] on div at bounding box center [173, 165] width 10 height 10
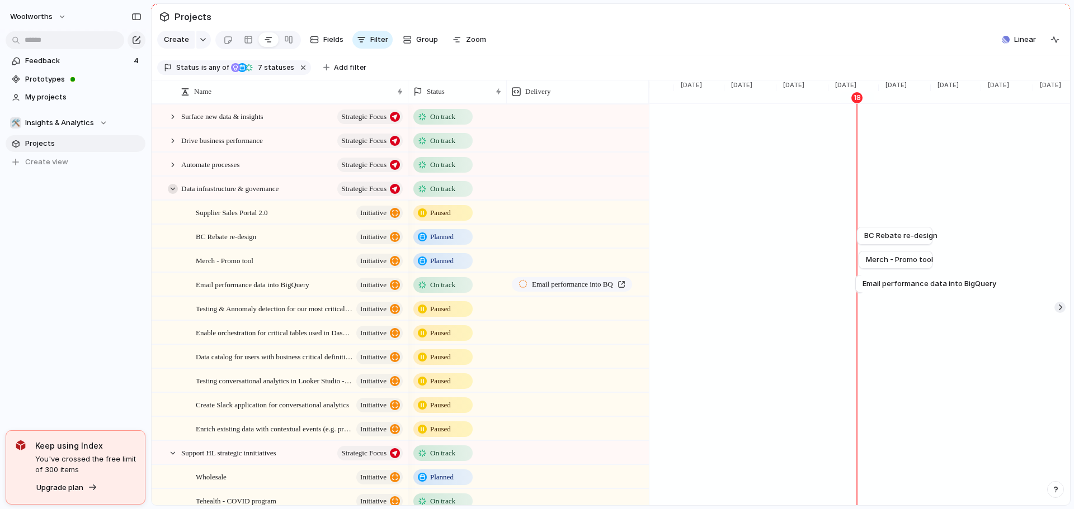
click at [175, 193] on div at bounding box center [173, 189] width 10 height 10
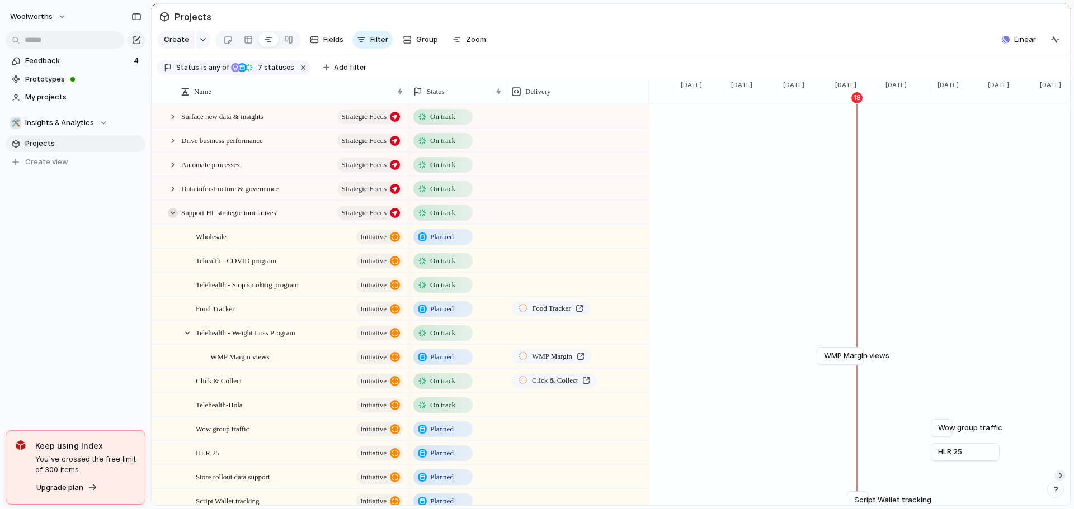
click at [176, 218] on div at bounding box center [173, 213] width 10 height 10
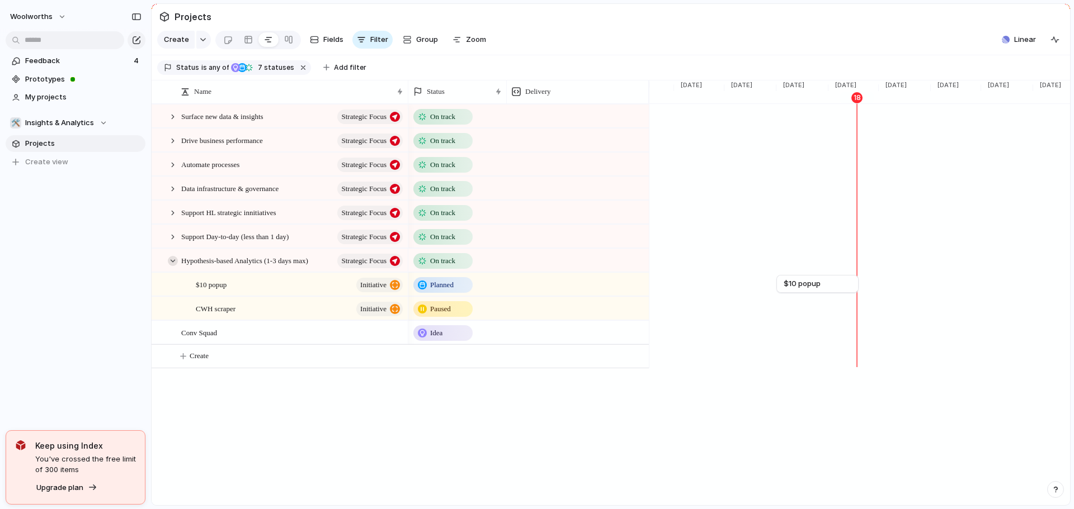
click at [173, 266] on div at bounding box center [173, 261] width 10 height 10
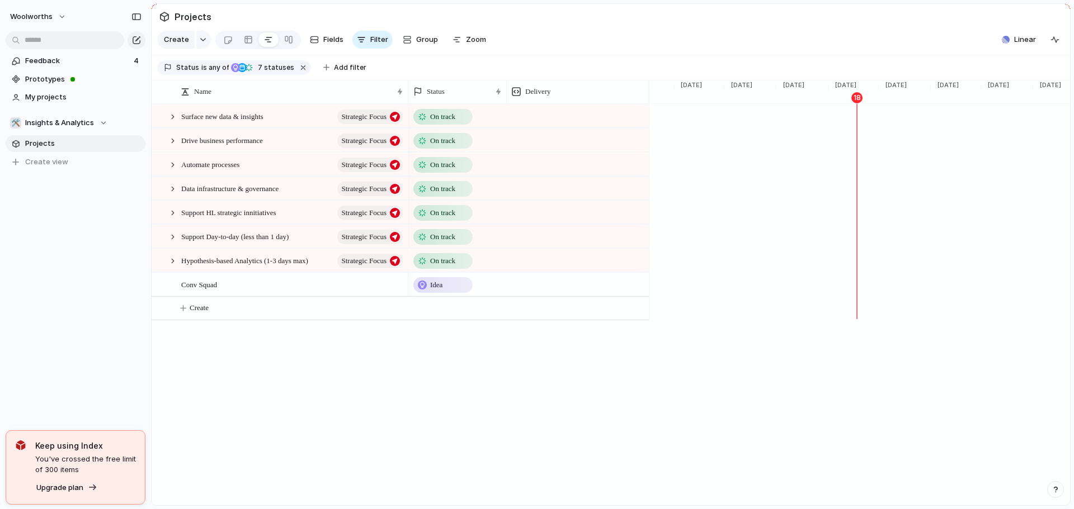
click at [174, 266] on div at bounding box center [173, 261] width 10 height 10
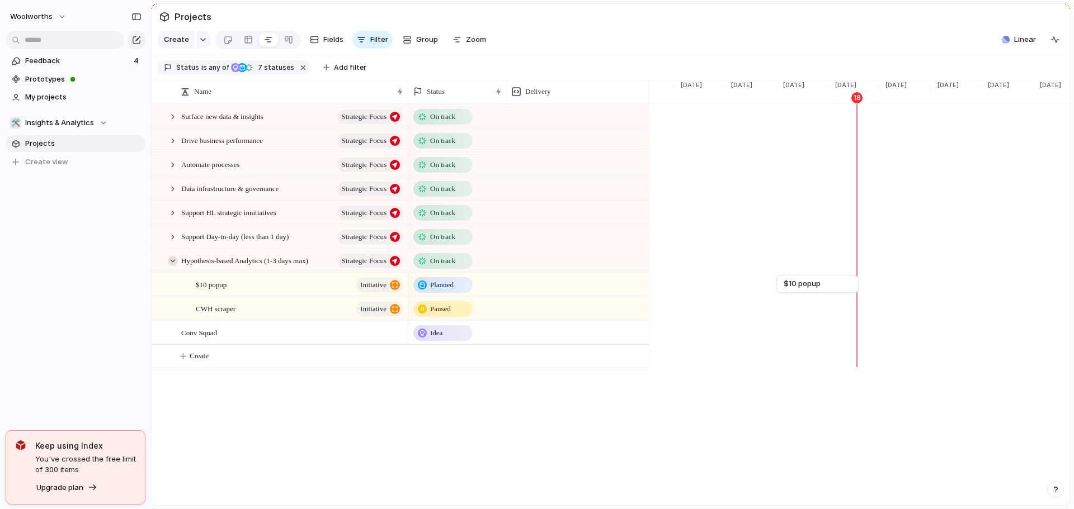
click at [174, 266] on div at bounding box center [173, 261] width 10 height 10
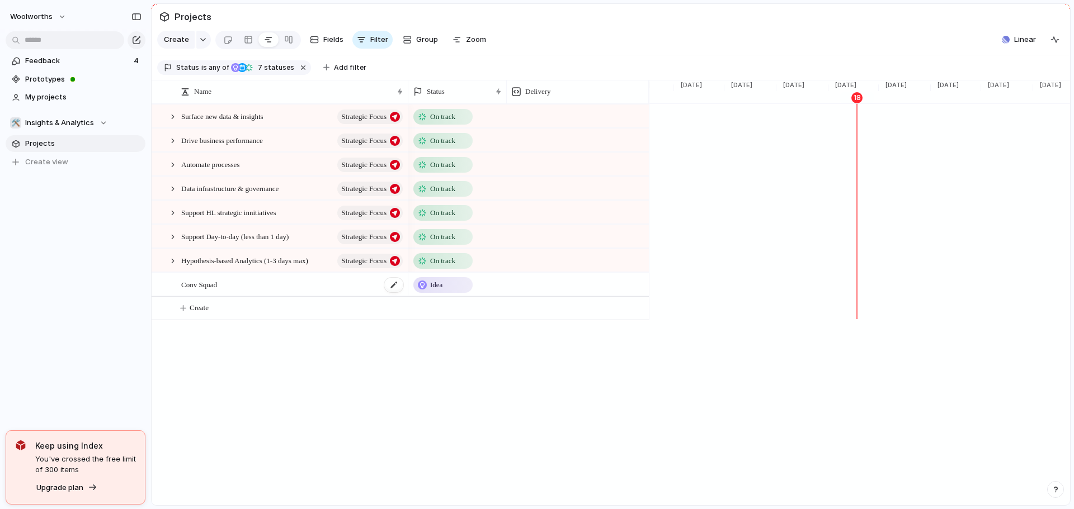
click at [214, 291] on span "Conv Squad" at bounding box center [199, 284] width 36 height 13
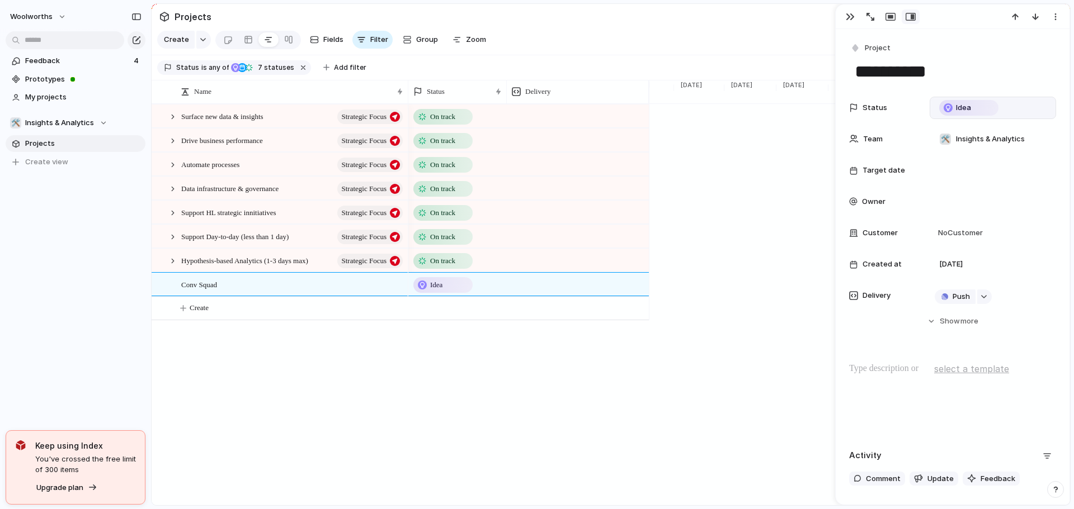
click at [982, 108] on div "Idea" at bounding box center [968, 107] width 57 height 13
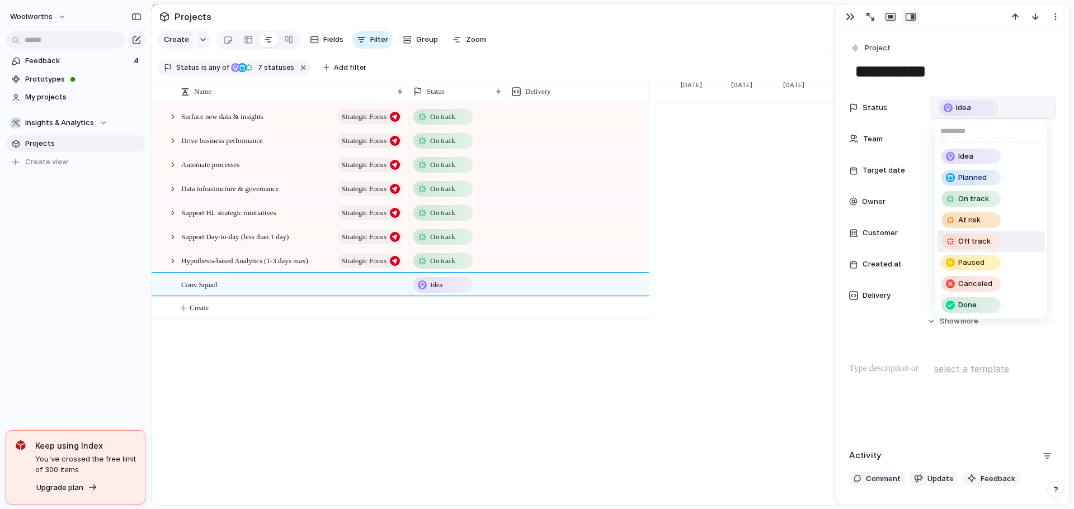
click at [884, 176] on div "Idea Planned On track At risk Off track Paused Canceled Done" at bounding box center [537, 254] width 1074 height 509
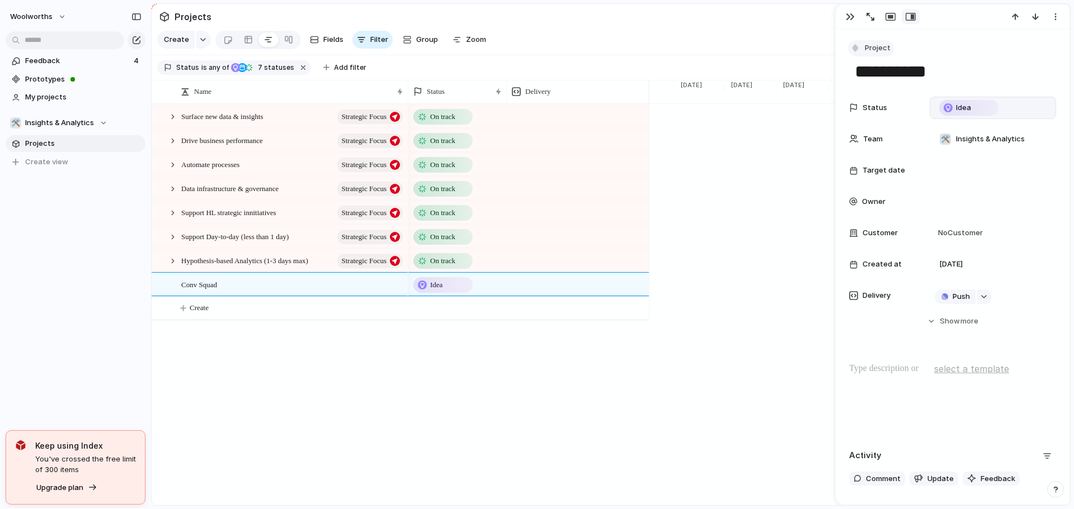
click at [857, 42] on button "Project" at bounding box center [871, 48] width 46 height 16
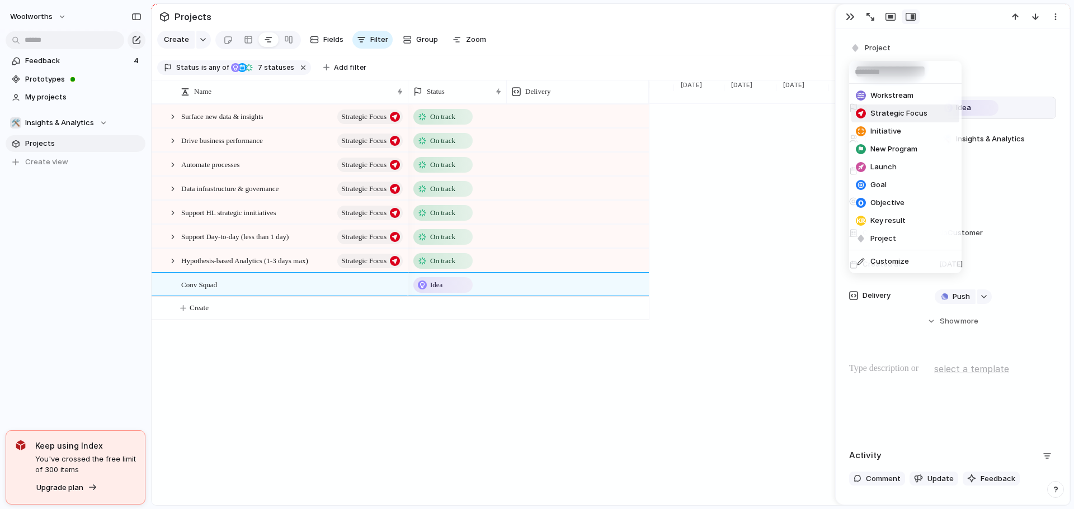
click at [884, 114] on span "Strategic Focus" at bounding box center [898, 113] width 57 height 11
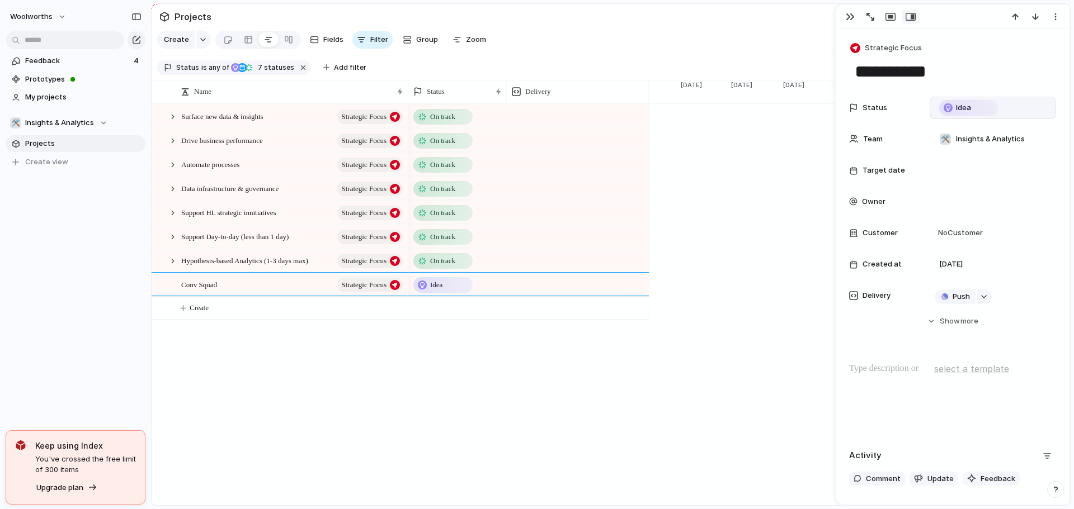
click at [436, 291] on span "Idea" at bounding box center [436, 285] width 12 height 11
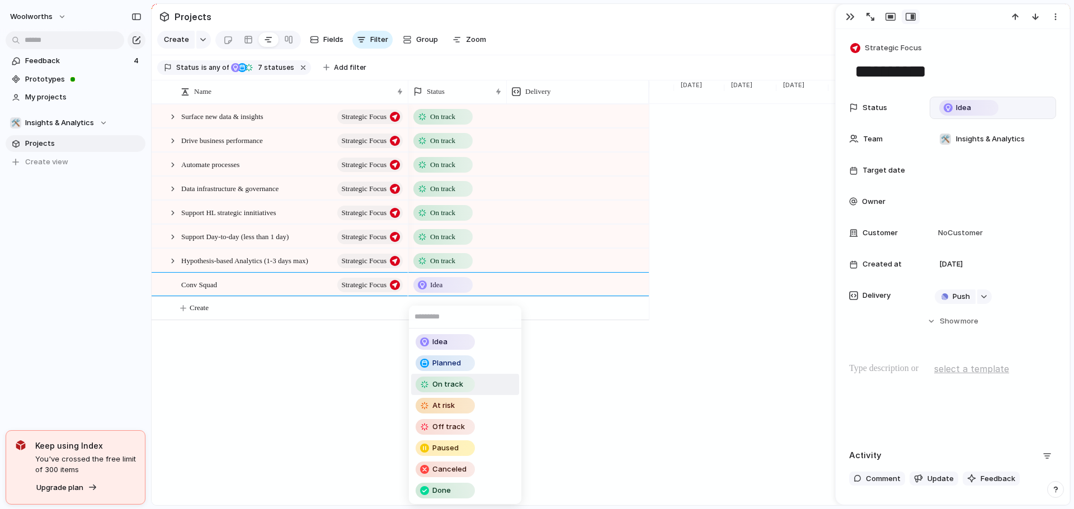
click at [461, 386] on span "On track" at bounding box center [447, 384] width 31 height 11
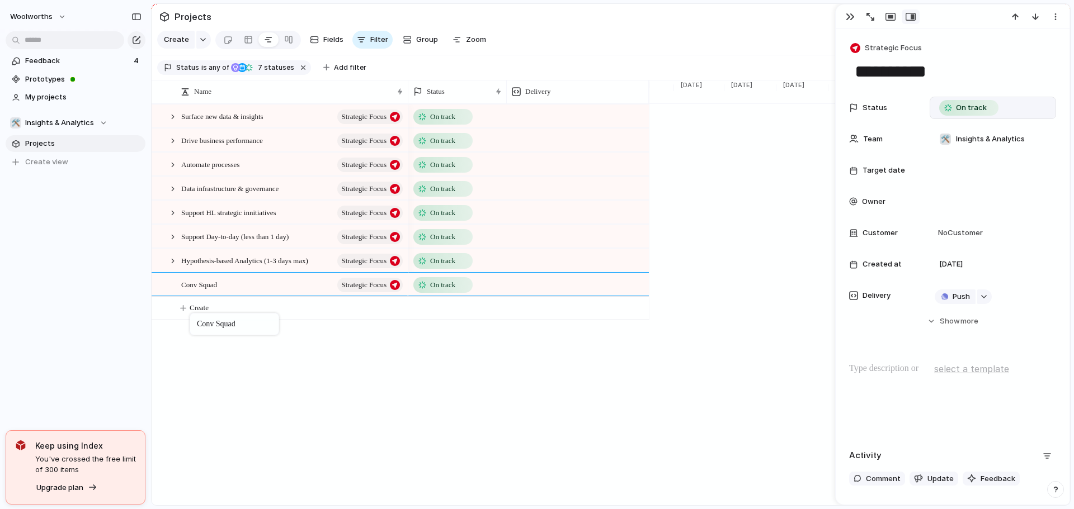
drag, startPoint x: 197, startPoint y: 296, endPoint x: 195, endPoint y: 315, distance: 19.7
click at [171, 266] on div at bounding box center [173, 261] width 10 height 10
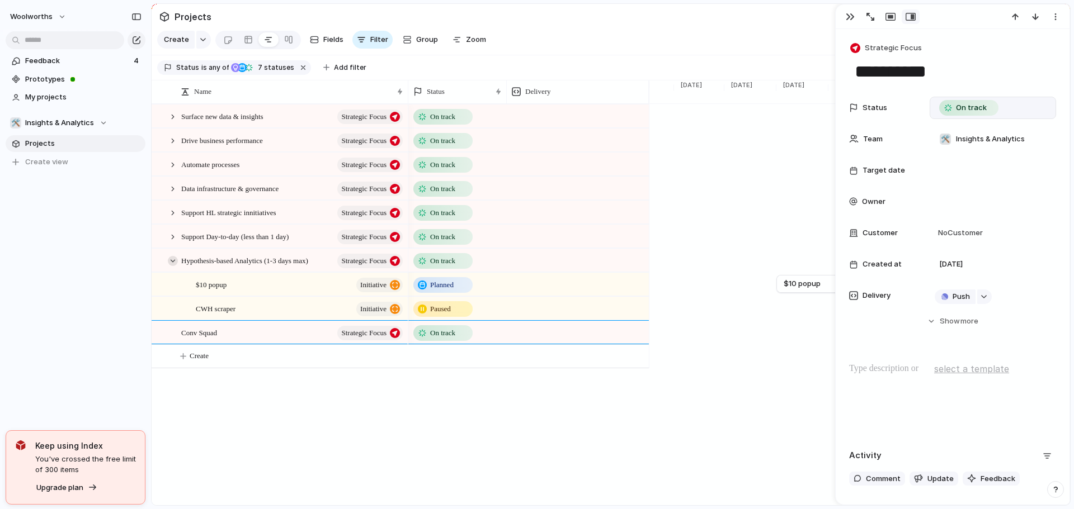
click at [171, 266] on div at bounding box center [173, 261] width 10 height 10
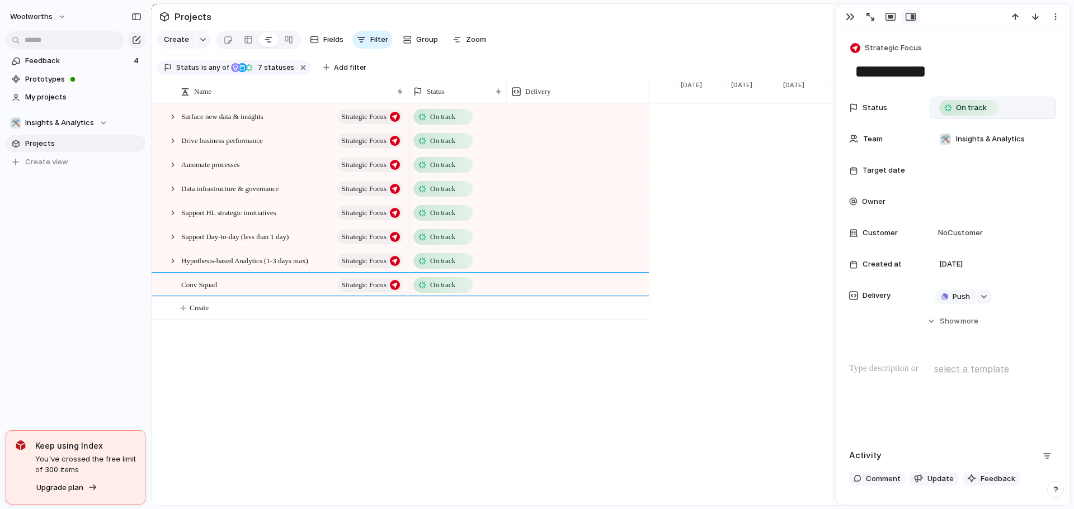
click at [166, 246] on div at bounding box center [162, 240] width 20 height 30
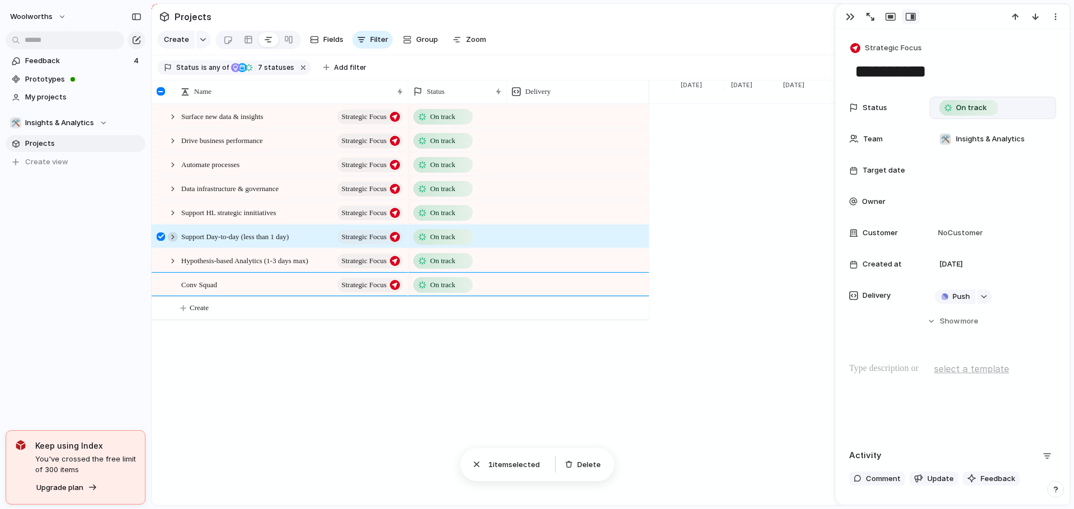
click at [172, 242] on div at bounding box center [173, 237] width 10 height 10
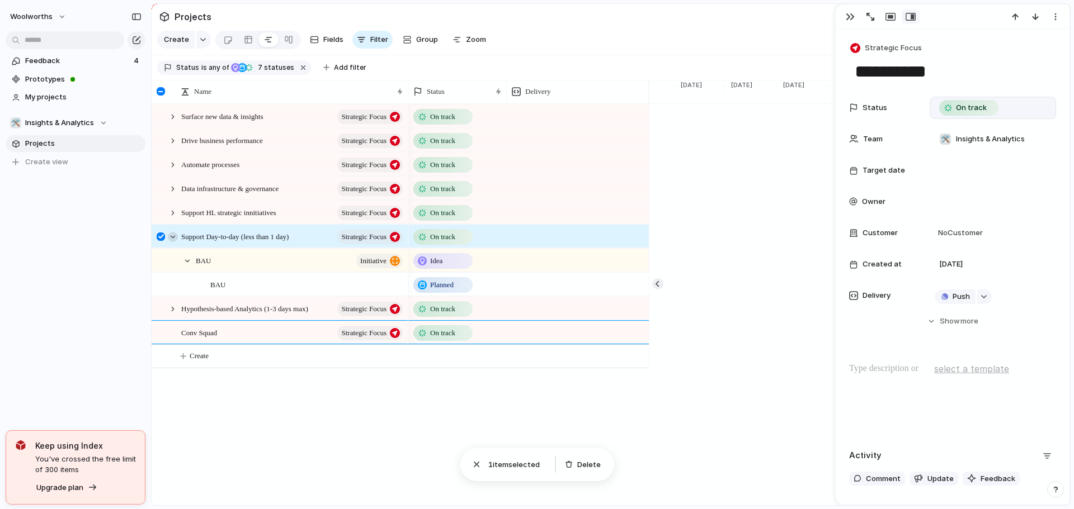
click at [169, 242] on div at bounding box center [173, 237] width 10 height 10
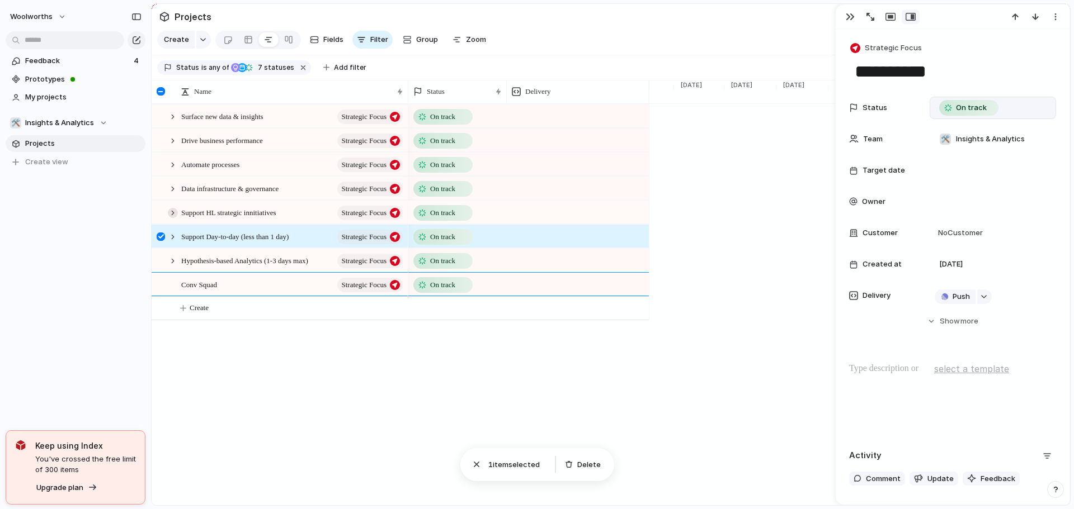
click at [173, 218] on div at bounding box center [173, 213] width 10 height 10
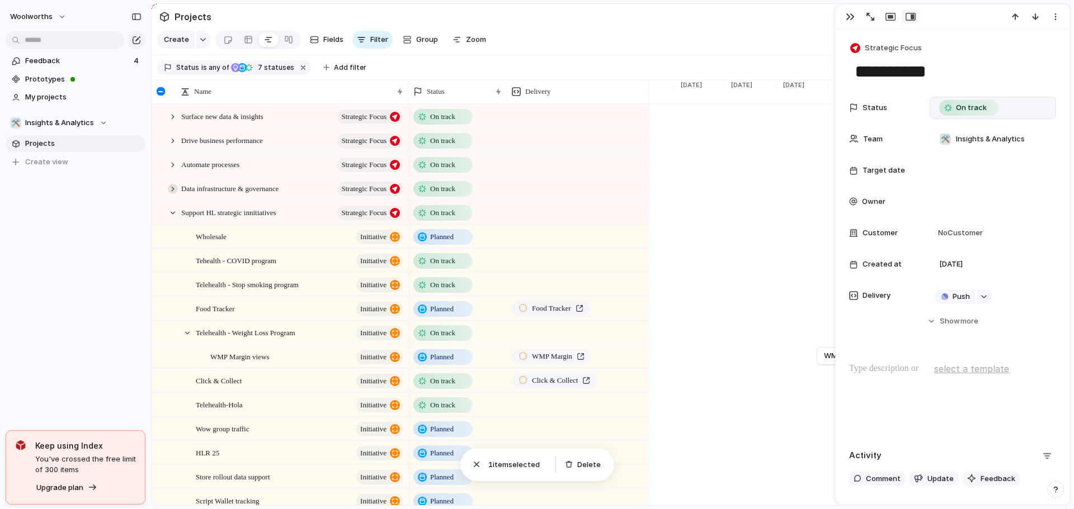
click at [175, 194] on div at bounding box center [173, 189] width 10 height 10
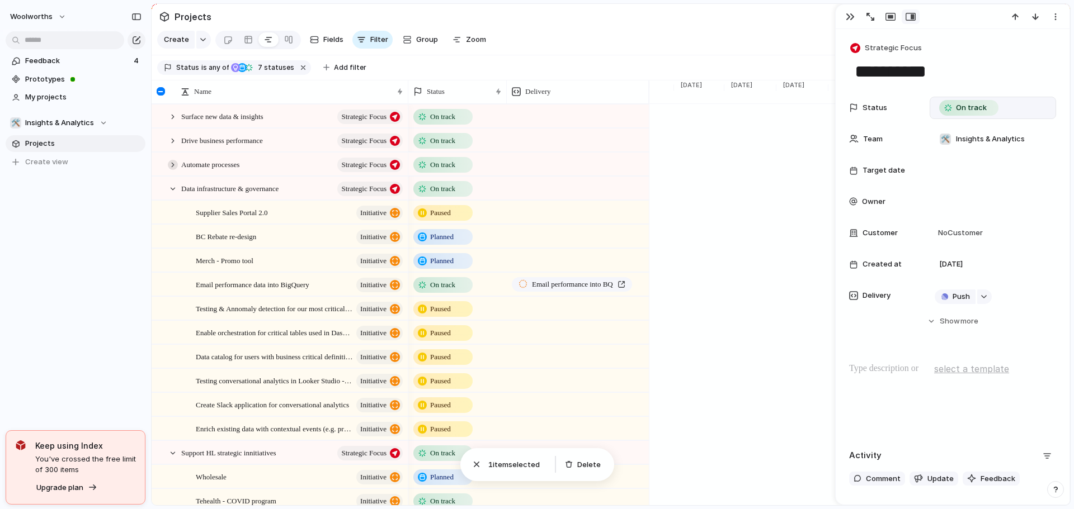
click at [174, 170] on div at bounding box center [173, 165] width 10 height 10
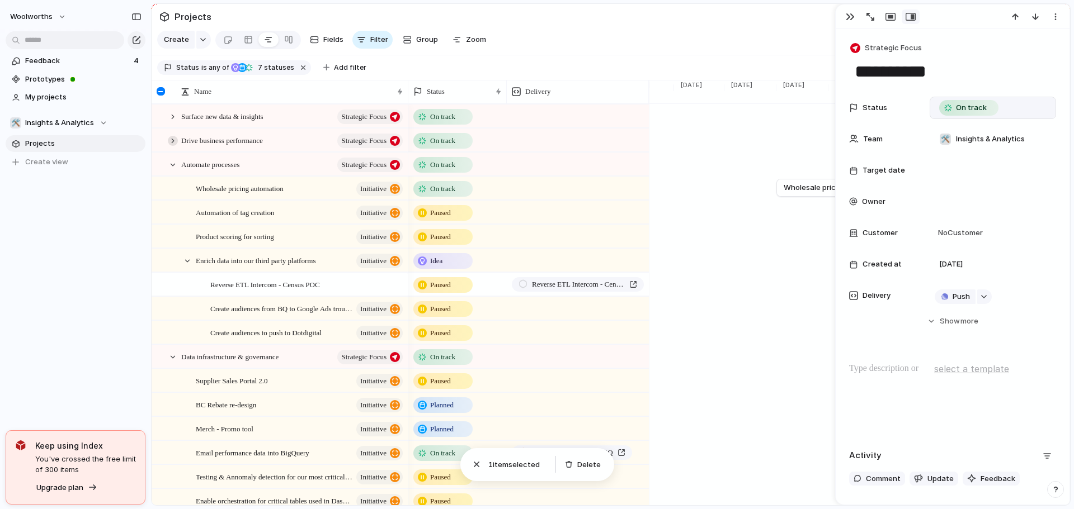
click at [173, 146] on div at bounding box center [173, 141] width 10 height 10
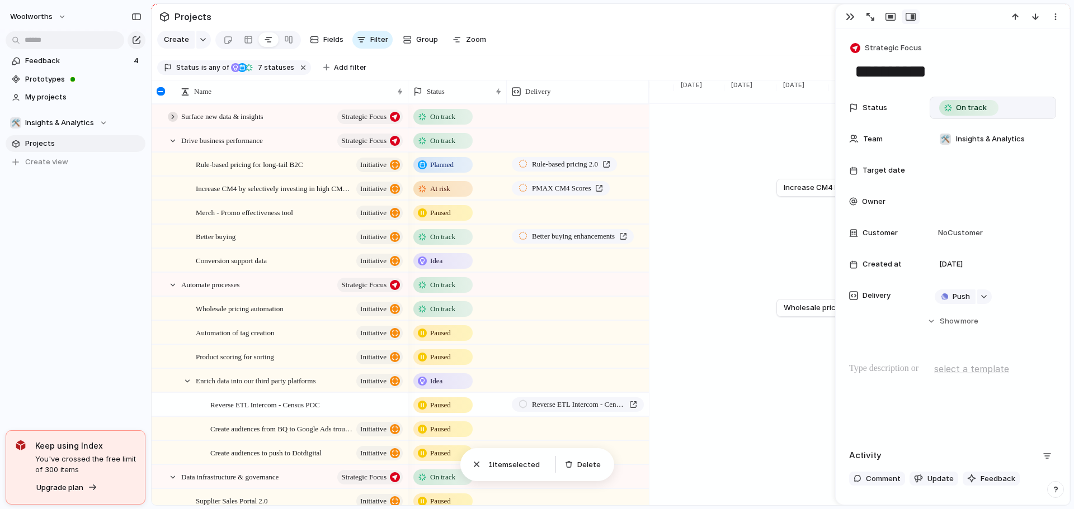
click at [173, 122] on div at bounding box center [173, 117] width 10 height 10
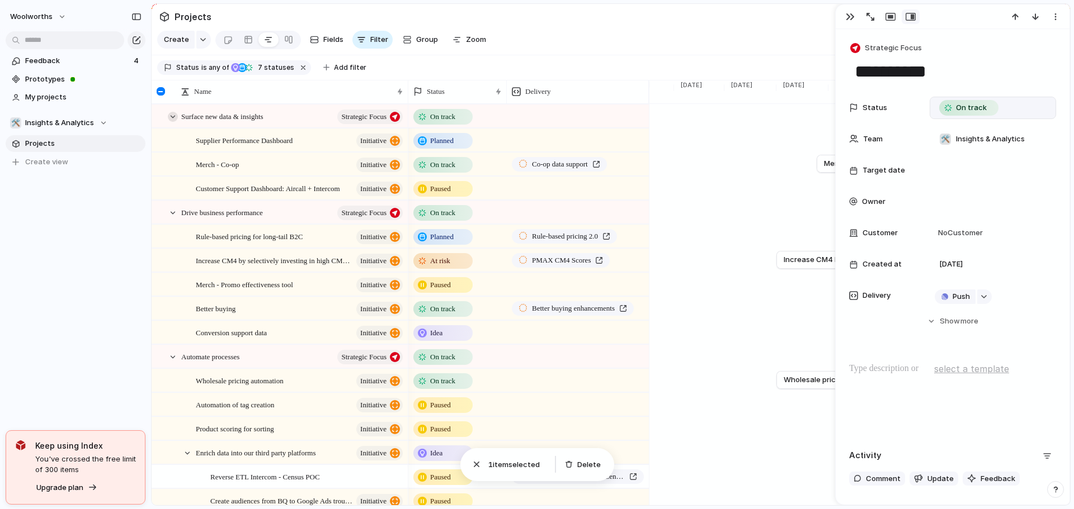
click at [173, 122] on div at bounding box center [173, 117] width 10 height 10
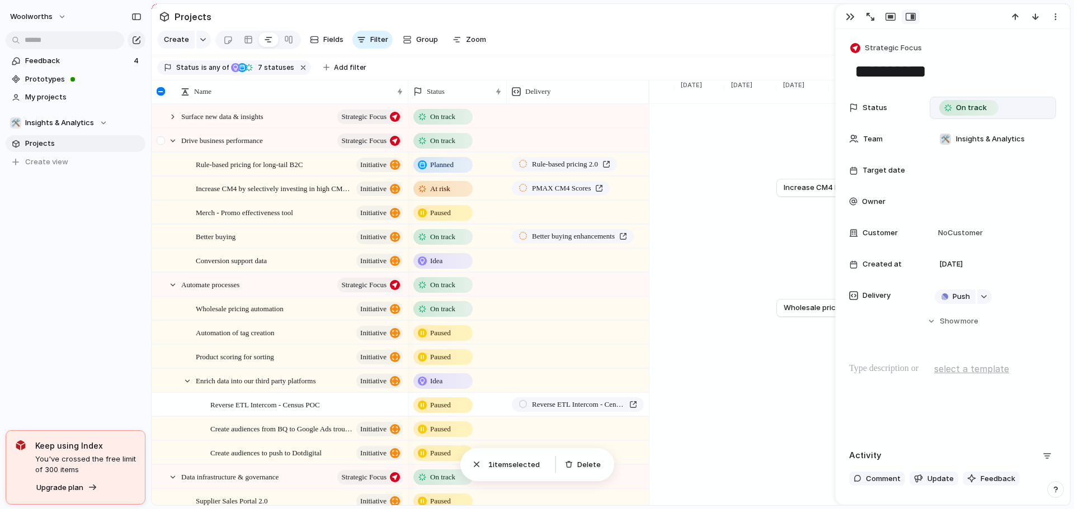
click at [176, 144] on div at bounding box center [167, 140] width 30 height 23
click at [173, 146] on div at bounding box center [173, 141] width 10 height 10
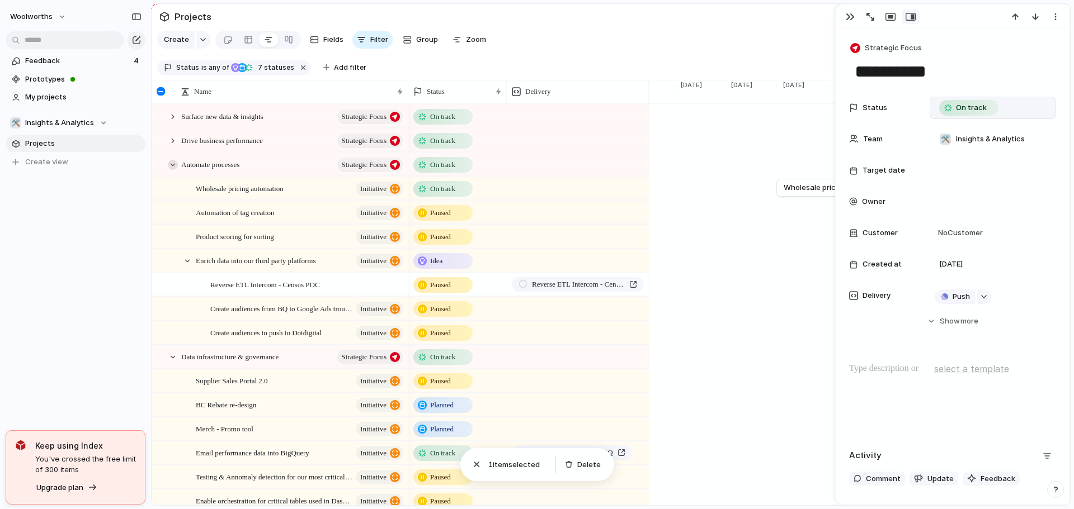
click at [172, 170] on div at bounding box center [173, 165] width 10 height 10
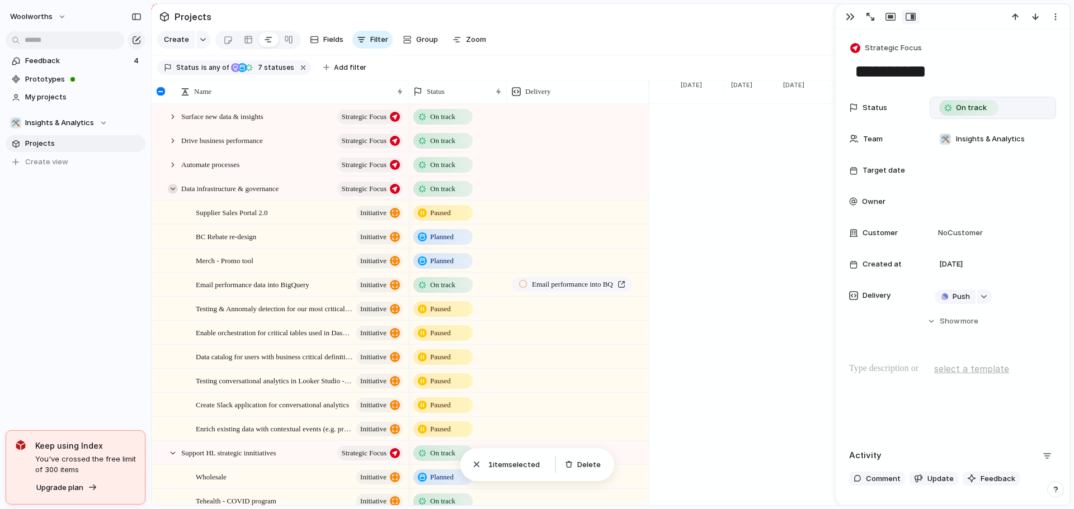
click at [171, 194] on div at bounding box center [173, 189] width 10 height 10
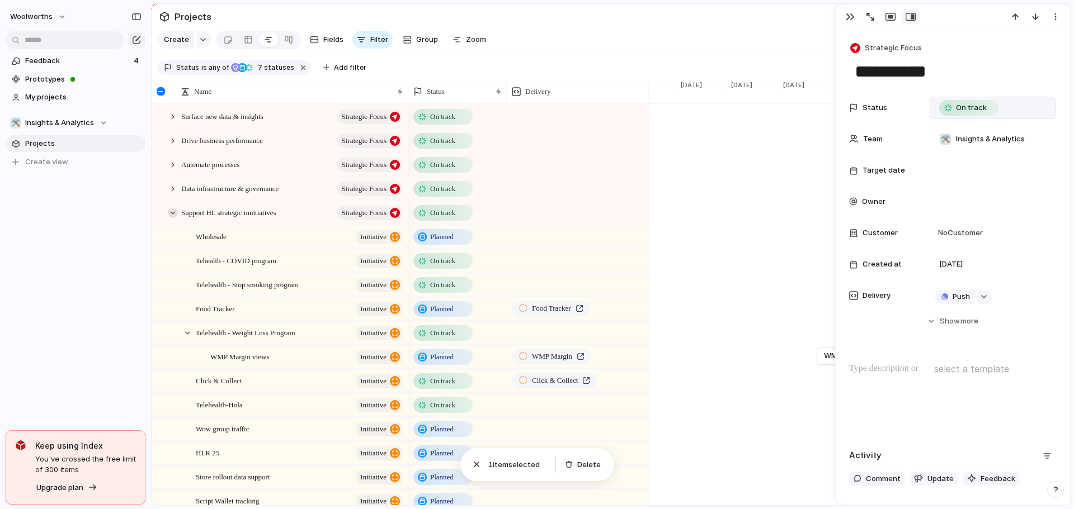
click at [174, 218] on div at bounding box center [173, 213] width 10 height 10
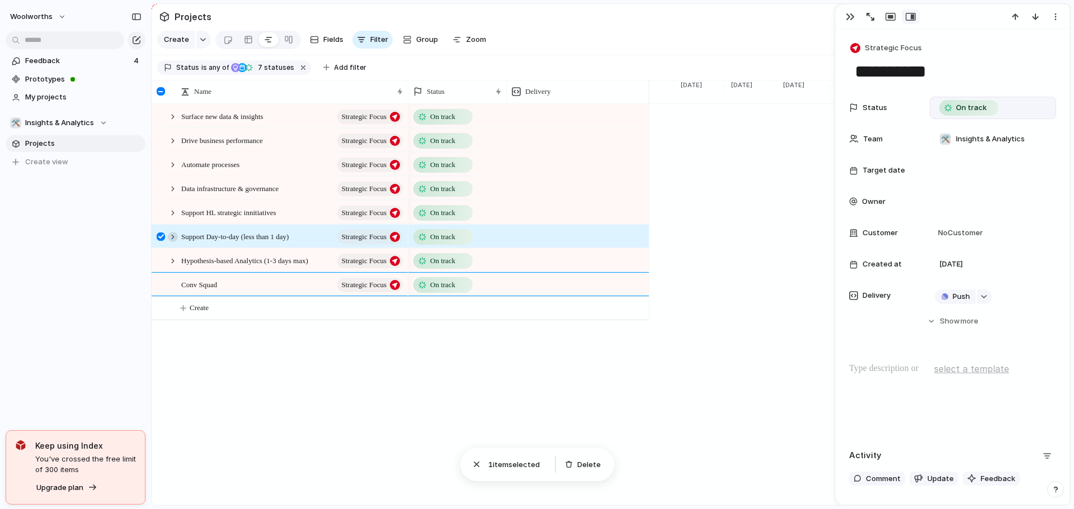
click at [173, 242] on div at bounding box center [173, 237] width 10 height 10
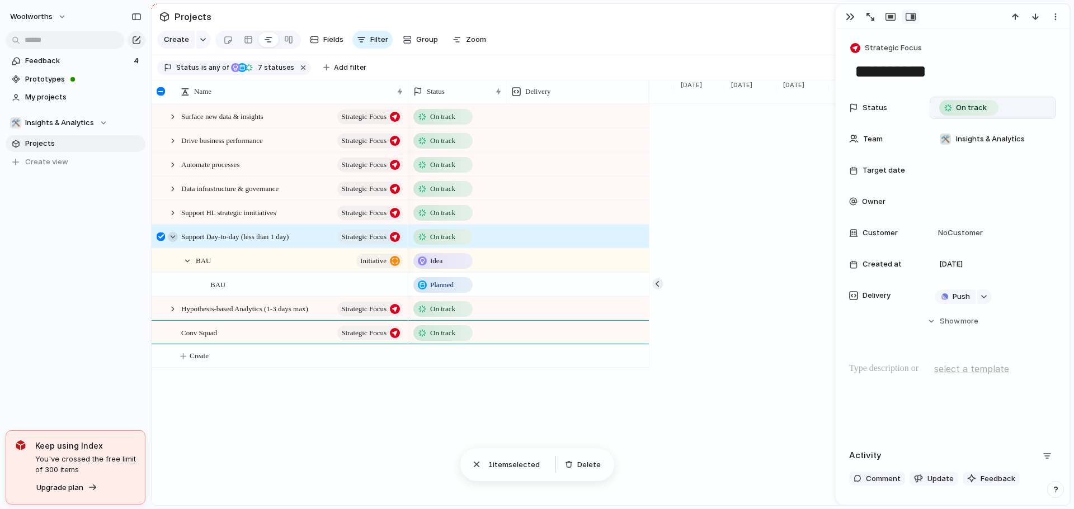
click at [174, 248] on div at bounding box center [167, 236] width 30 height 23
click at [173, 242] on div at bounding box center [173, 237] width 10 height 10
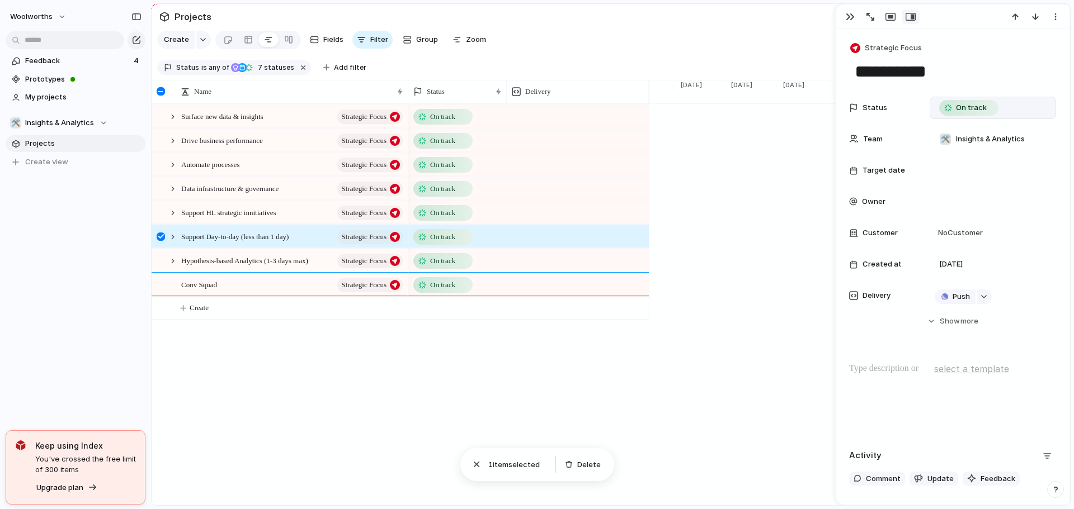
click at [159, 241] on div at bounding box center [161, 237] width 8 height 8
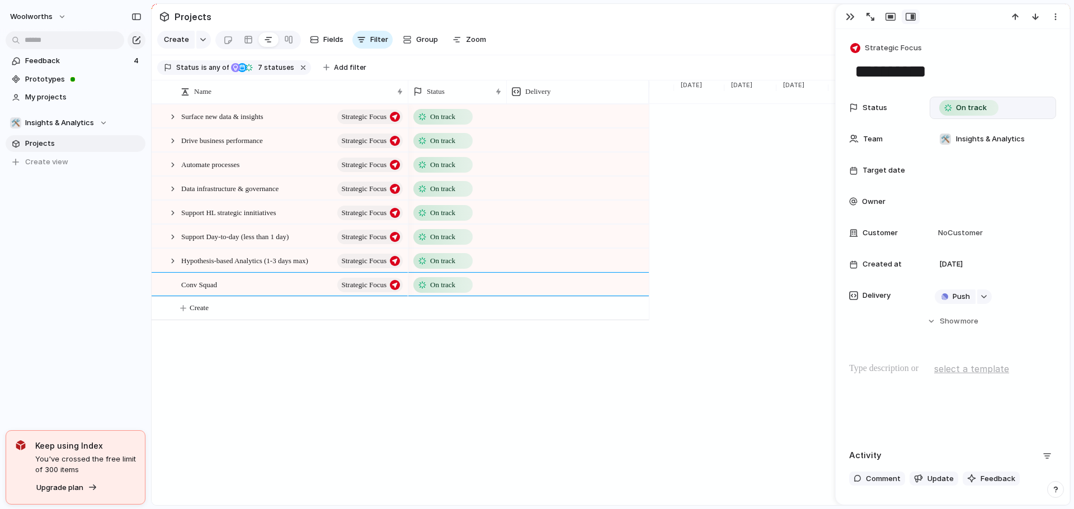
click at [531, 10] on section "Projects" at bounding box center [611, 16] width 918 height 25
click at [493, 10] on section "Projects" at bounding box center [611, 16] width 918 height 25
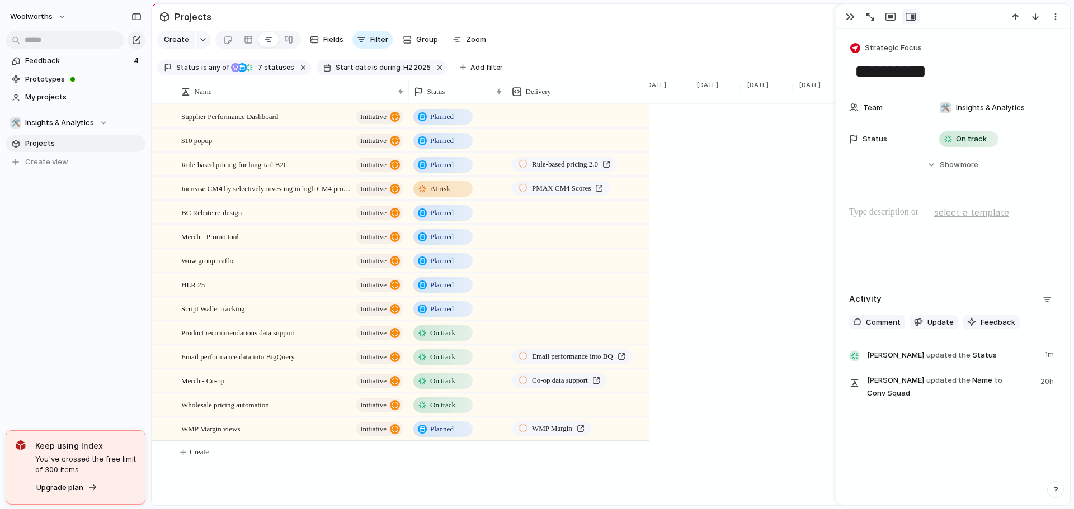
scroll to position [0, 1541]
click at [59, 141] on span "Projects" at bounding box center [83, 143] width 116 height 11
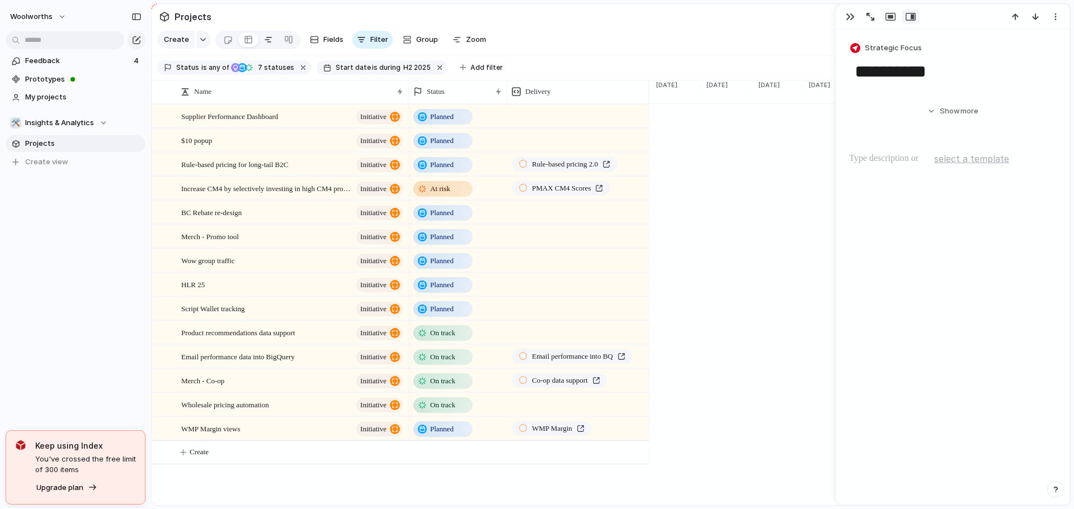
scroll to position [0, 1869]
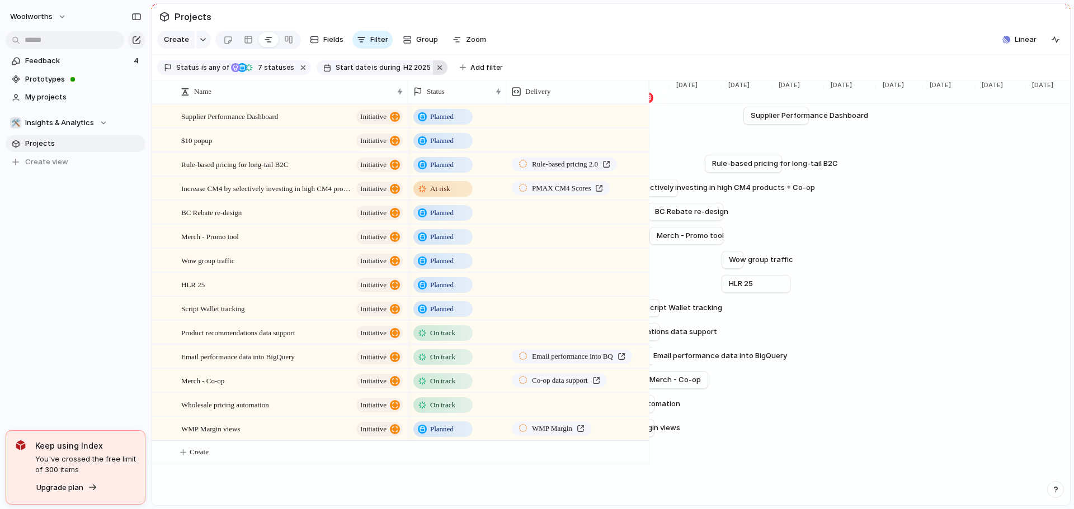
click at [433, 70] on button "button" at bounding box center [440, 67] width 15 height 15
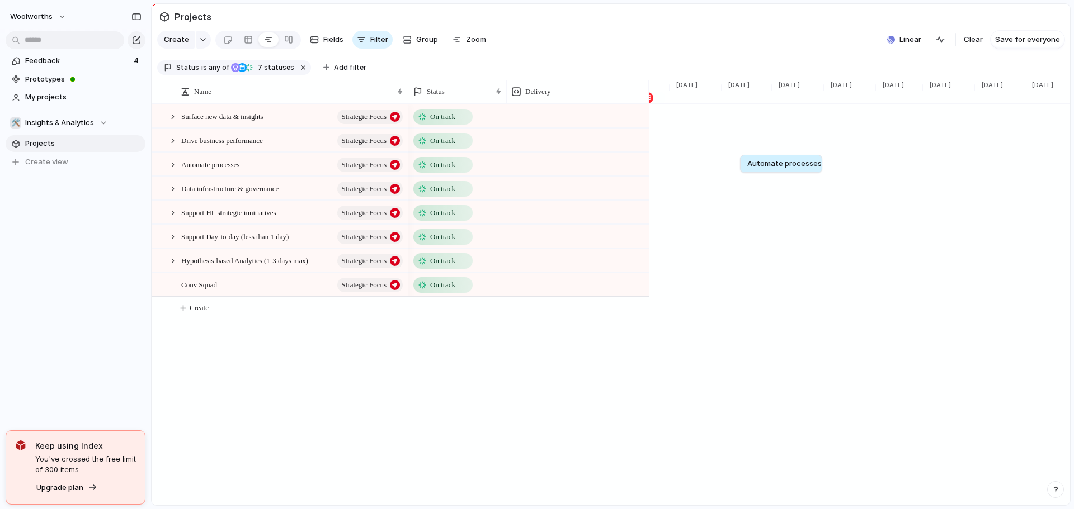
drag, startPoint x: 736, startPoint y: 163, endPoint x: 867, endPoint y: 185, distance: 132.1
click at [840, 170] on link "Automate processes" at bounding box center [805, 163] width 116 height 17
click at [859, 184] on span "Remove dates" at bounding box center [883, 187] width 50 height 11
